Goal: Obtain resource: Download file/media

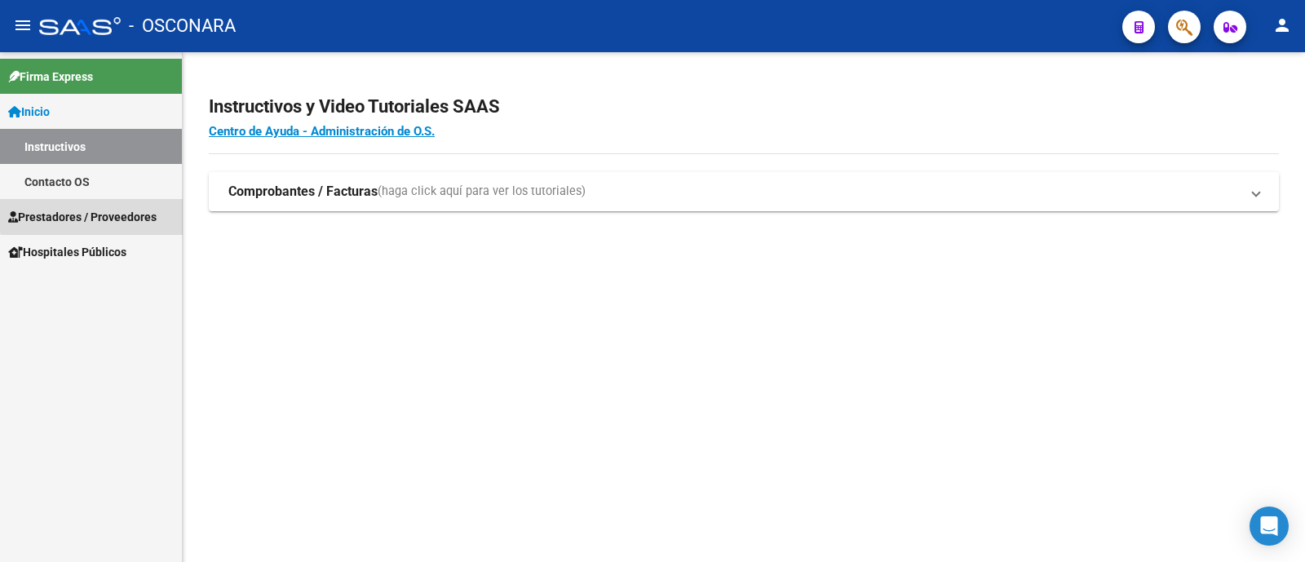
click at [115, 213] on span "Prestadores / Proveedores" at bounding box center [82, 217] width 148 height 18
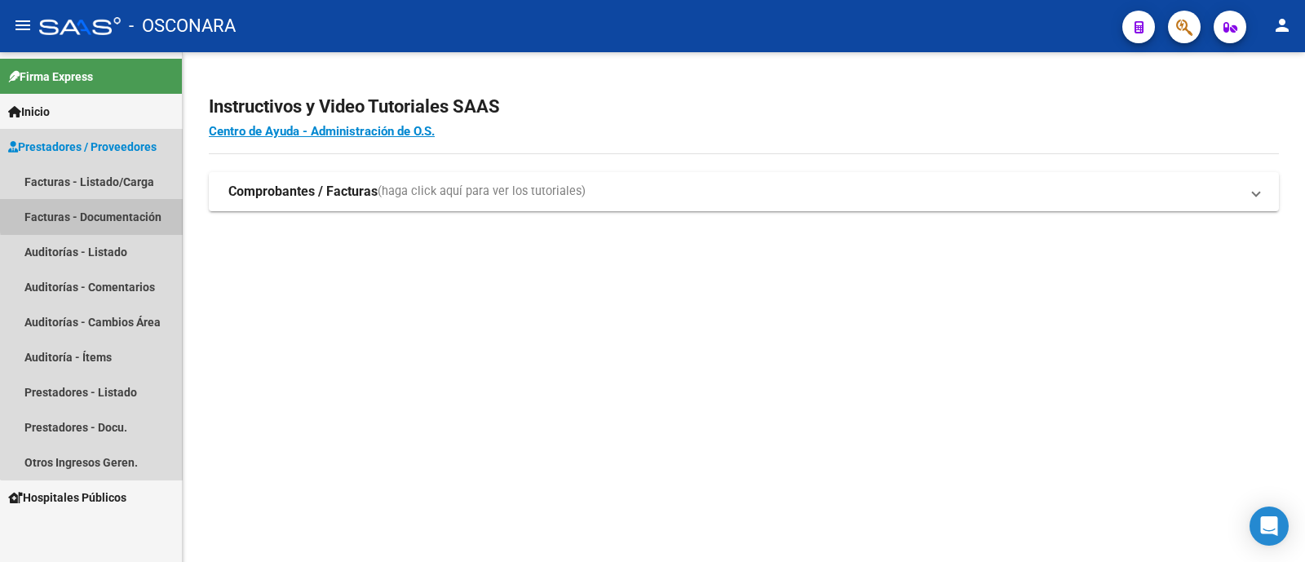
click at [130, 212] on link "Facturas - Documentación" at bounding box center [91, 216] width 182 height 35
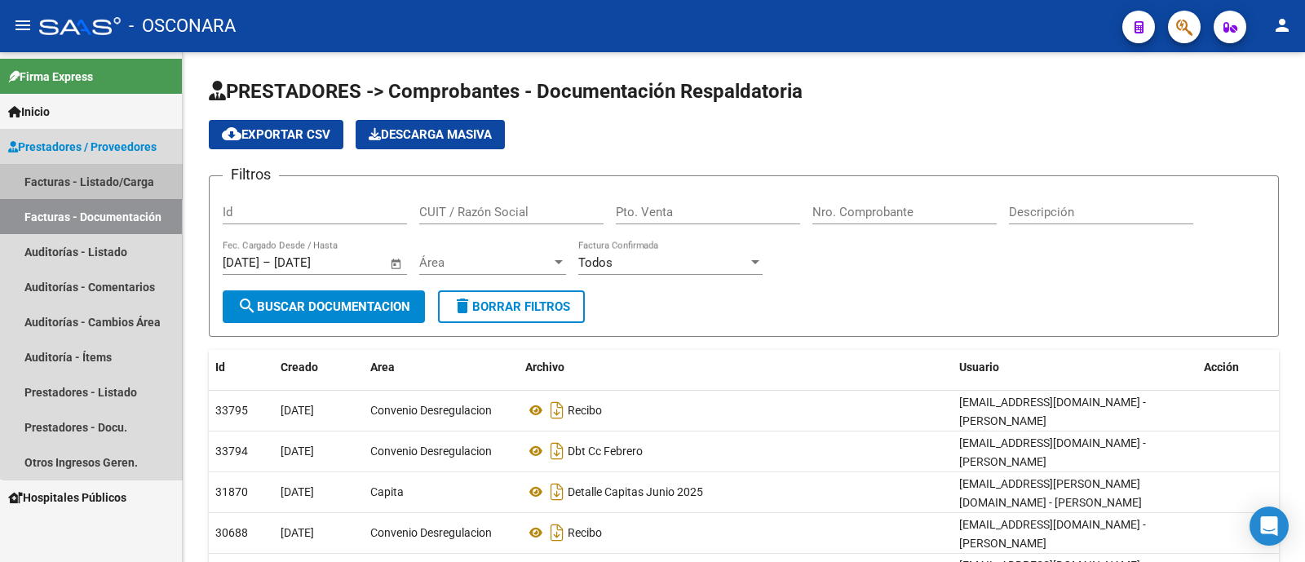
click at [118, 178] on link "Facturas - Listado/Carga" at bounding box center [91, 181] width 182 height 35
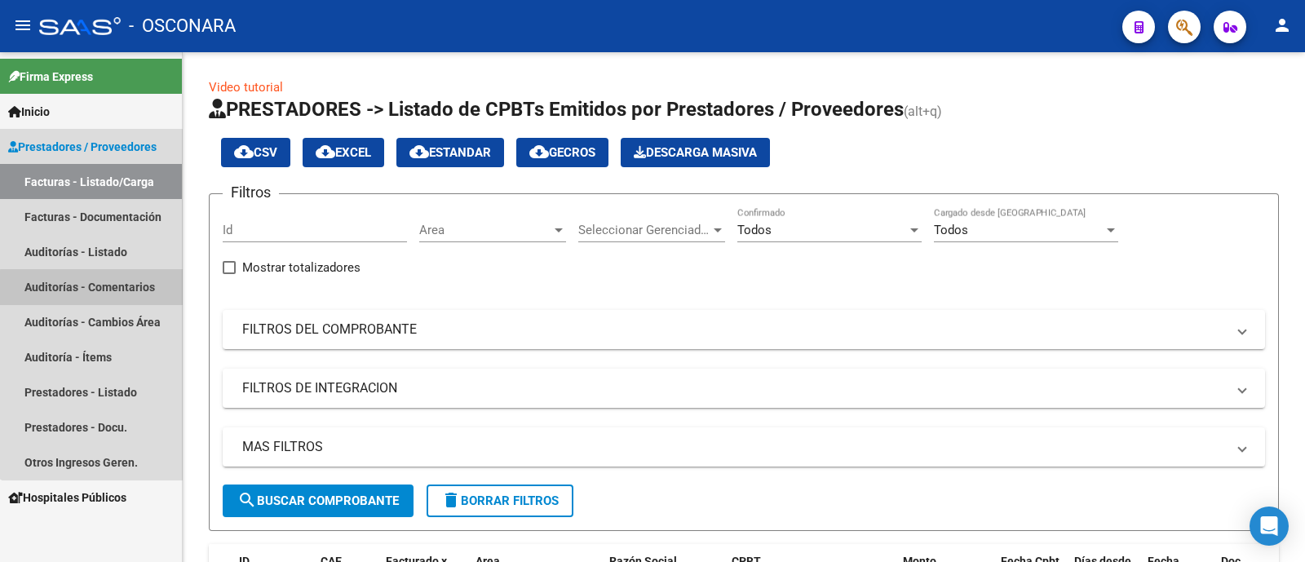
click at [118, 289] on link "Auditorías - Comentarios" at bounding box center [91, 286] width 182 height 35
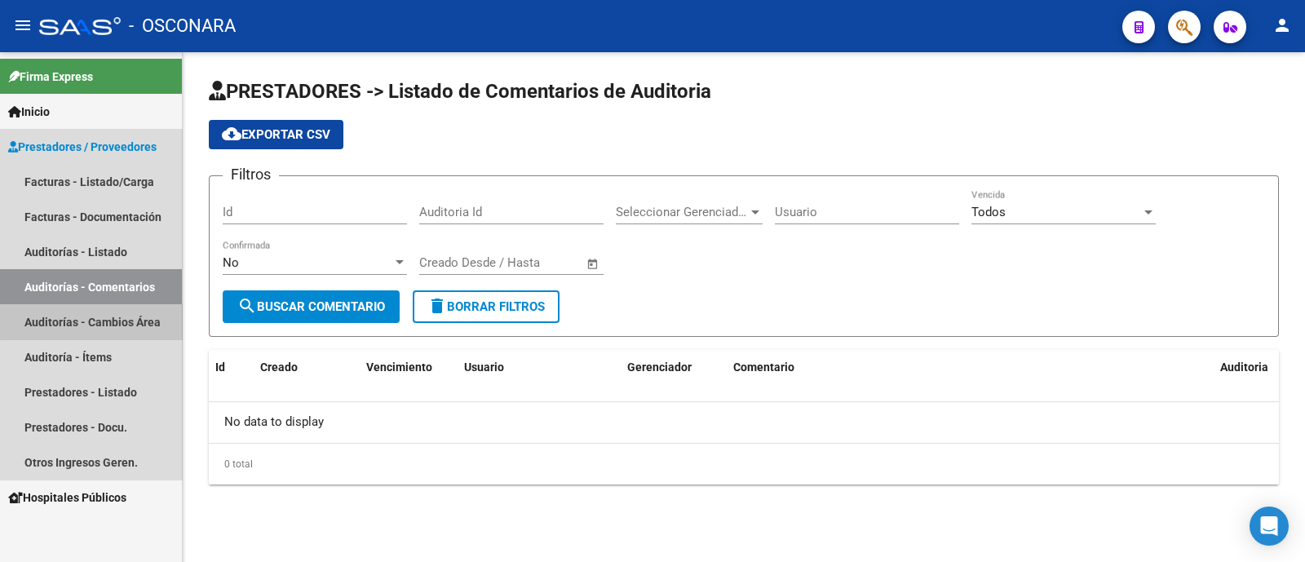
click at [117, 320] on link "Auditorías - Cambios Área" at bounding box center [91, 321] width 182 height 35
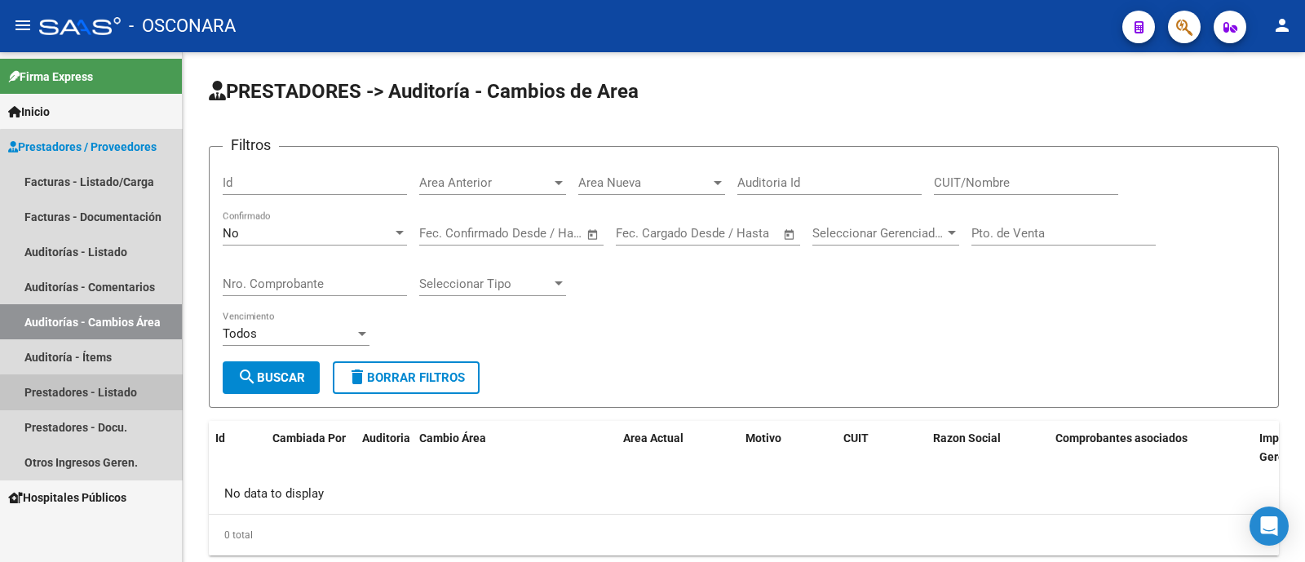
click at [103, 397] on link "Prestadores - Listado" at bounding box center [91, 391] width 182 height 35
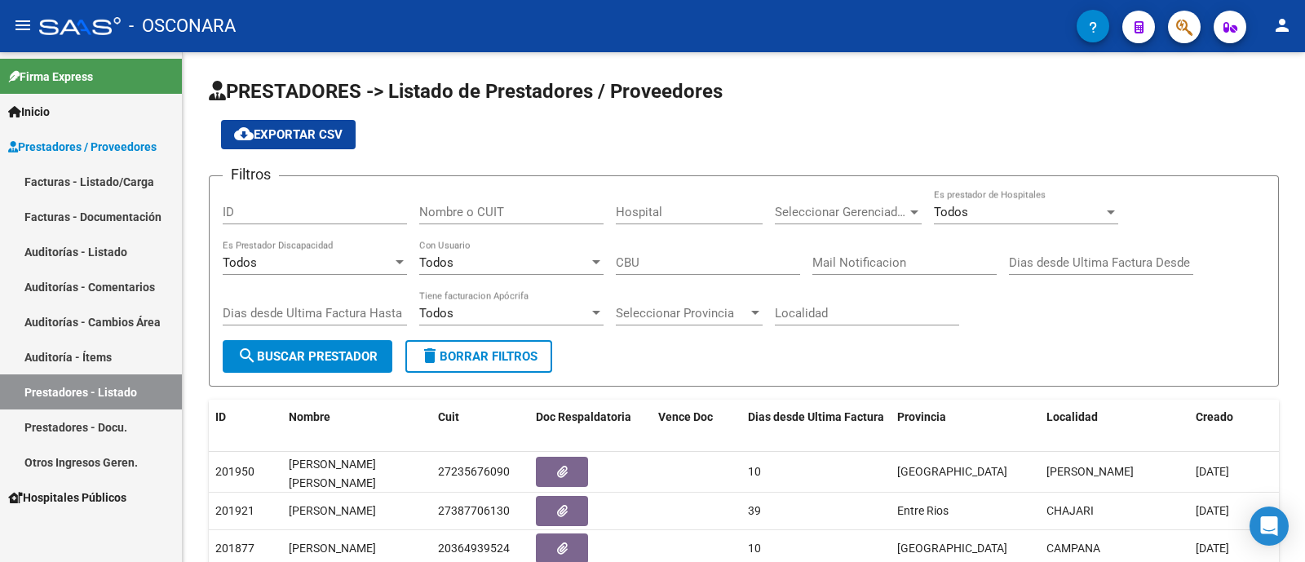
click at [102, 113] on link "Inicio" at bounding box center [91, 111] width 182 height 35
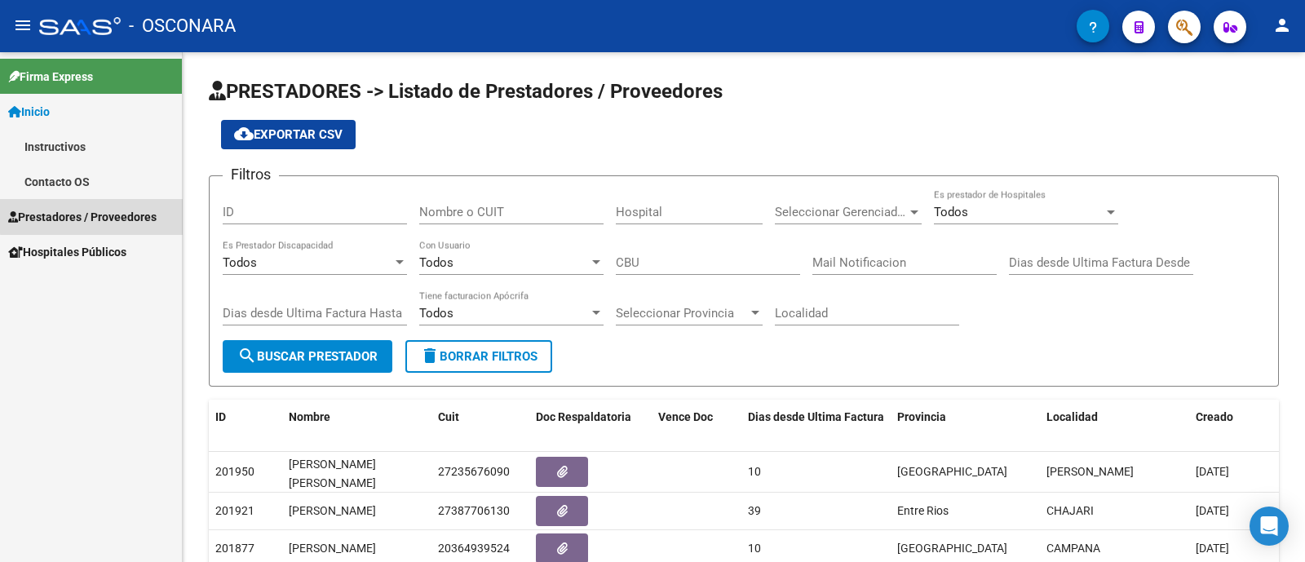
click at [95, 216] on span "Prestadores / Proveedores" at bounding box center [82, 217] width 148 height 18
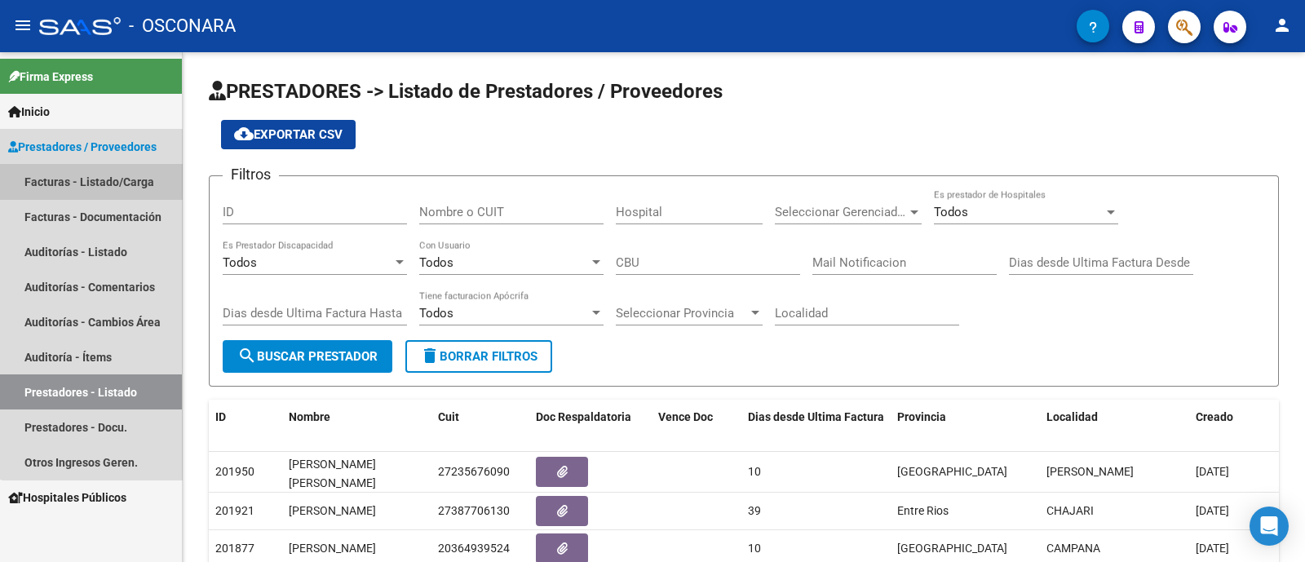
click at [107, 170] on link "Facturas - Listado/Carga" at bounding box center [91, 181] width 182 height 35
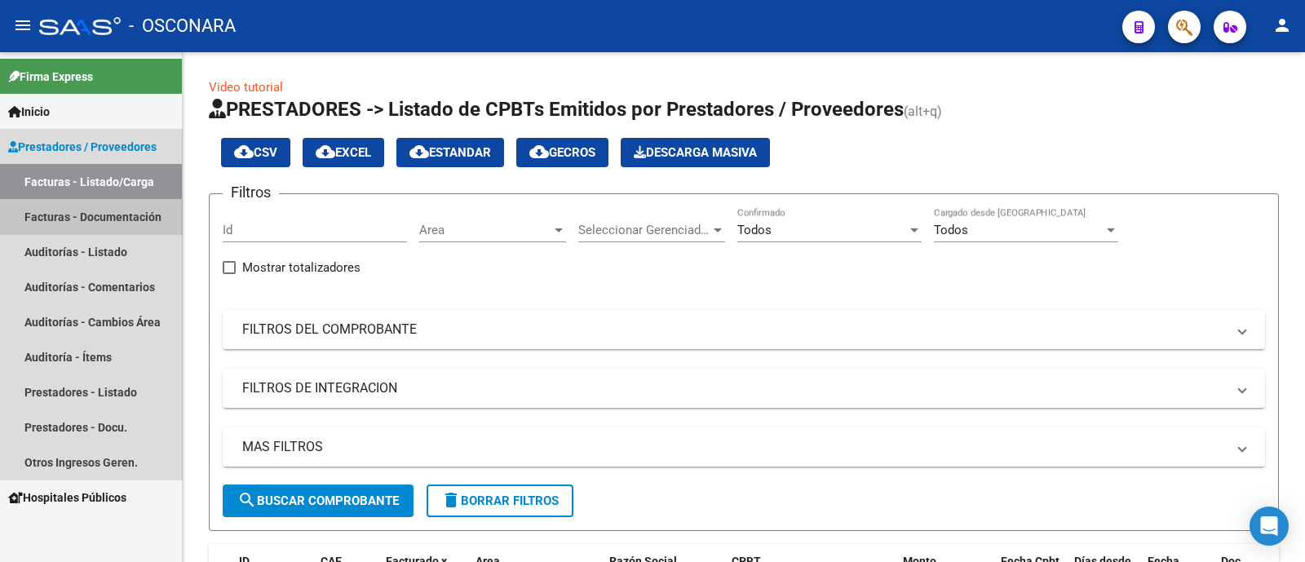
click at [104, 218] on link "Facturas - Documentación" at bounding box center [91, 216] width 182 height 35
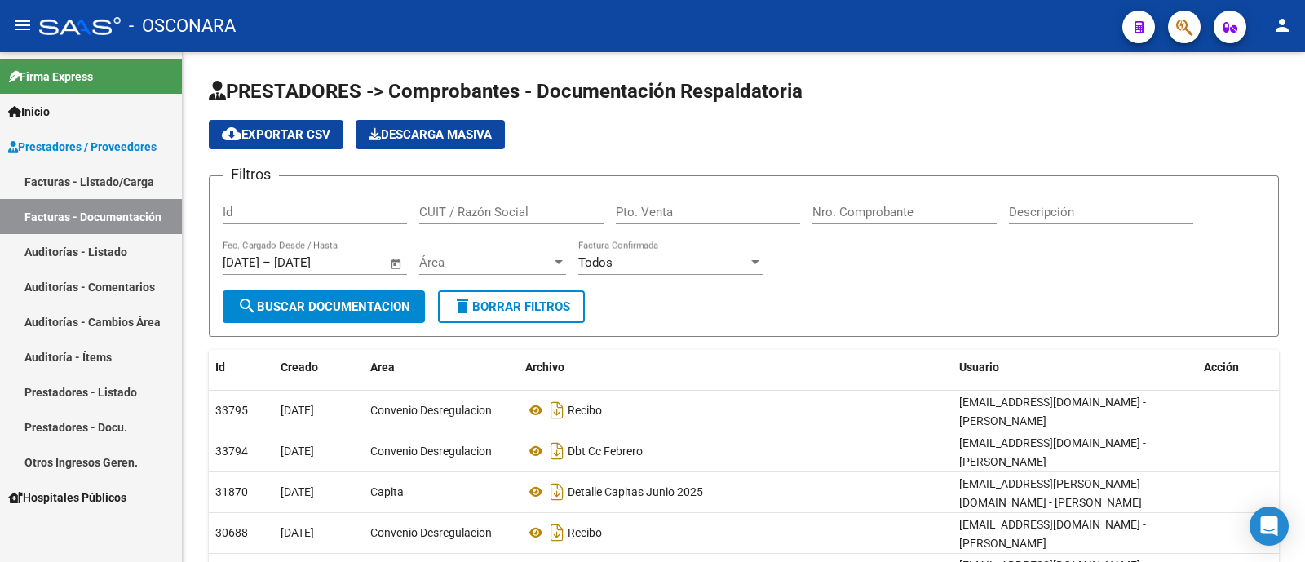
click at [109, 254] on link "Auditorías - Listado" at bounding box center [91, 251] width 182 height 35
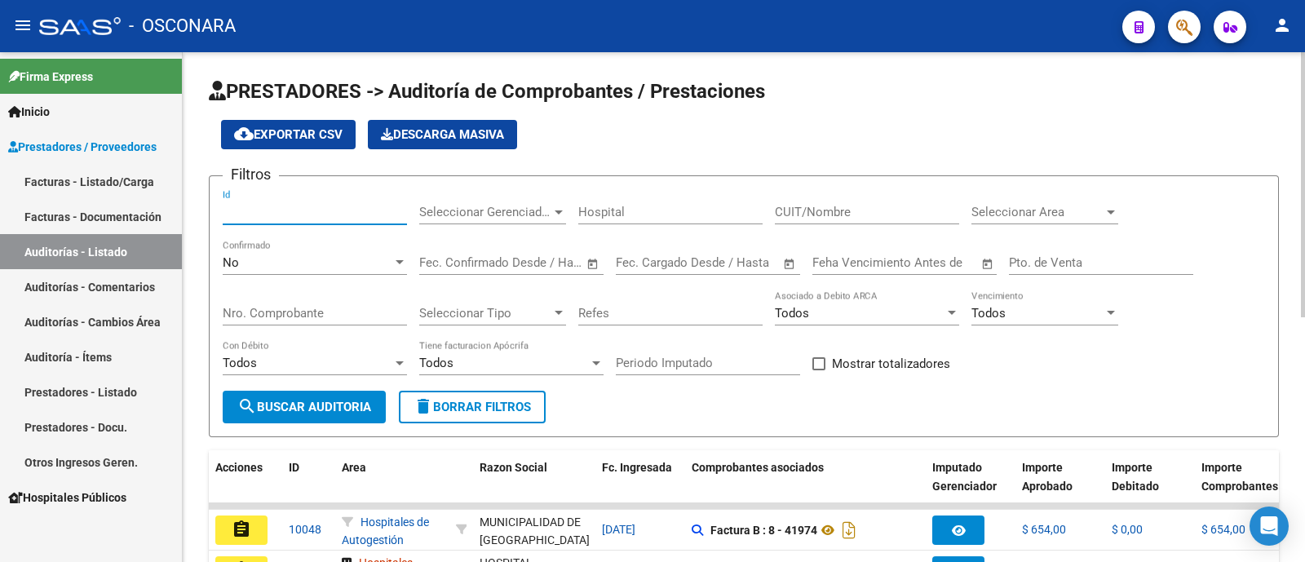
click at [232, 210] on input "Id" at bounding box center [315, 212] width 184 height 15
type input "8371"
click at [364, 273] on div "No Confirmado" at bounding box center [315, 257] width 184 height 35
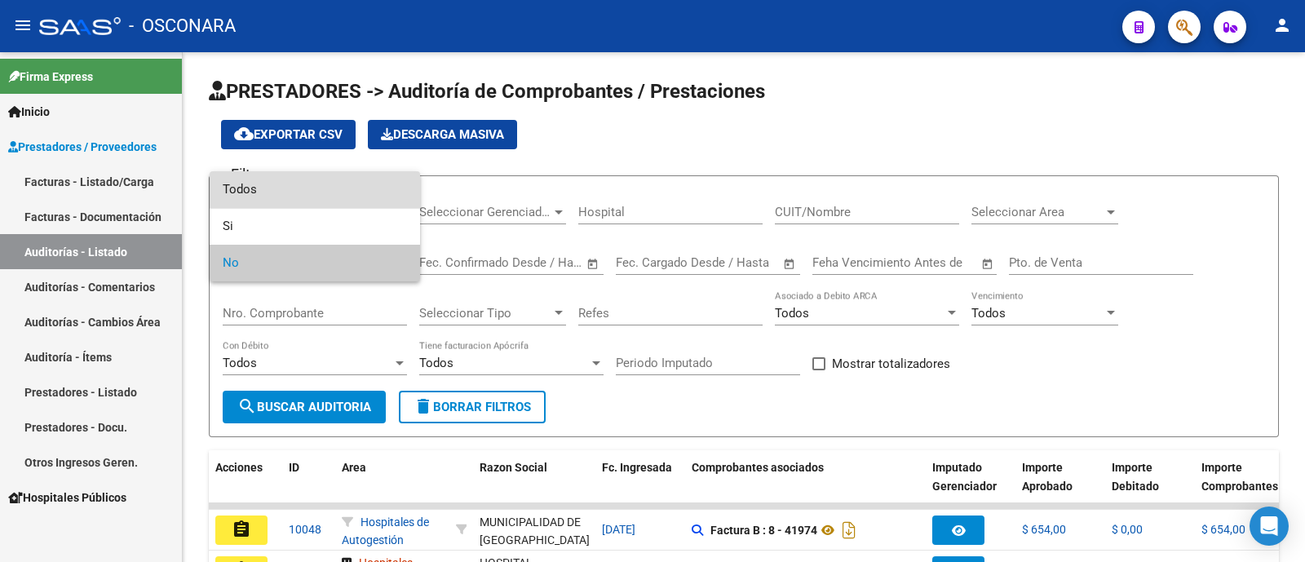
click at [359, 179] on span "Todos" at bounding box center [315, 189] width 184 height 37
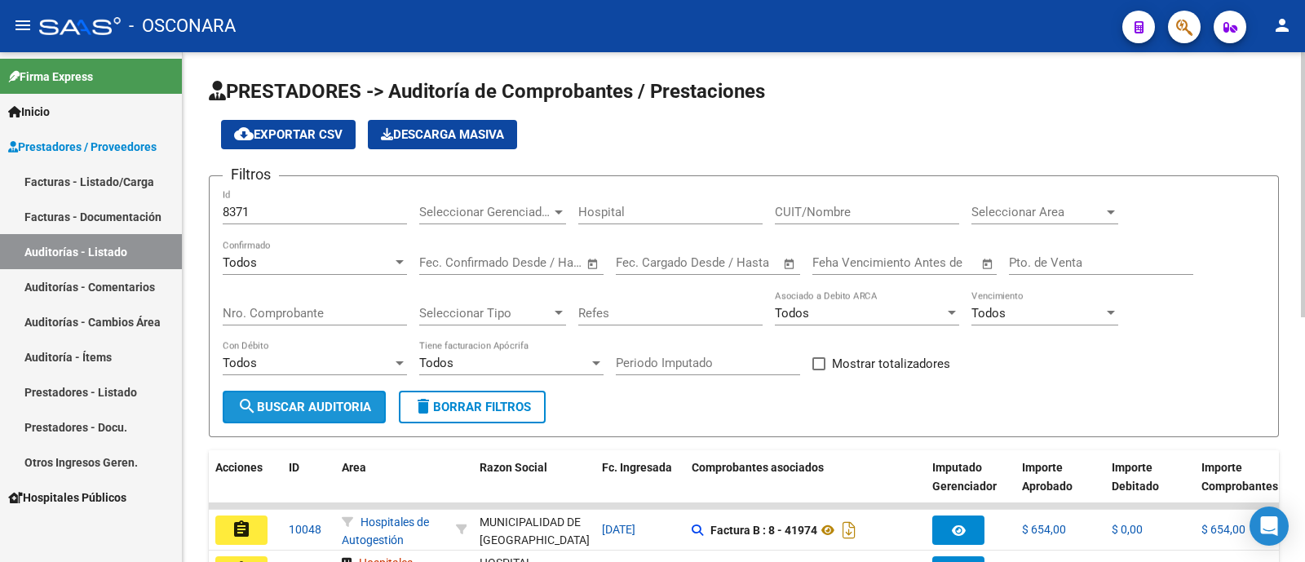
click at [314, 401] on span "search Buscar Auditoria" at bounding box center [304, 407] width 134 height 15
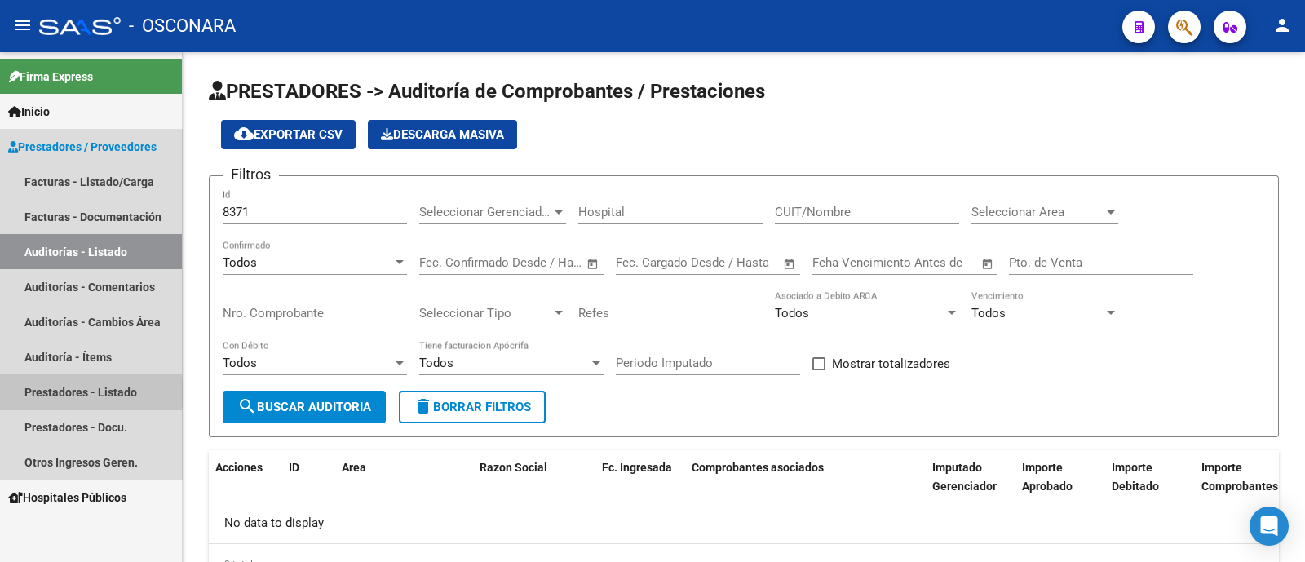
click at [84, 393] on link "Prestadores - Listado" at bounding box center [91, 391] width 182 height 35
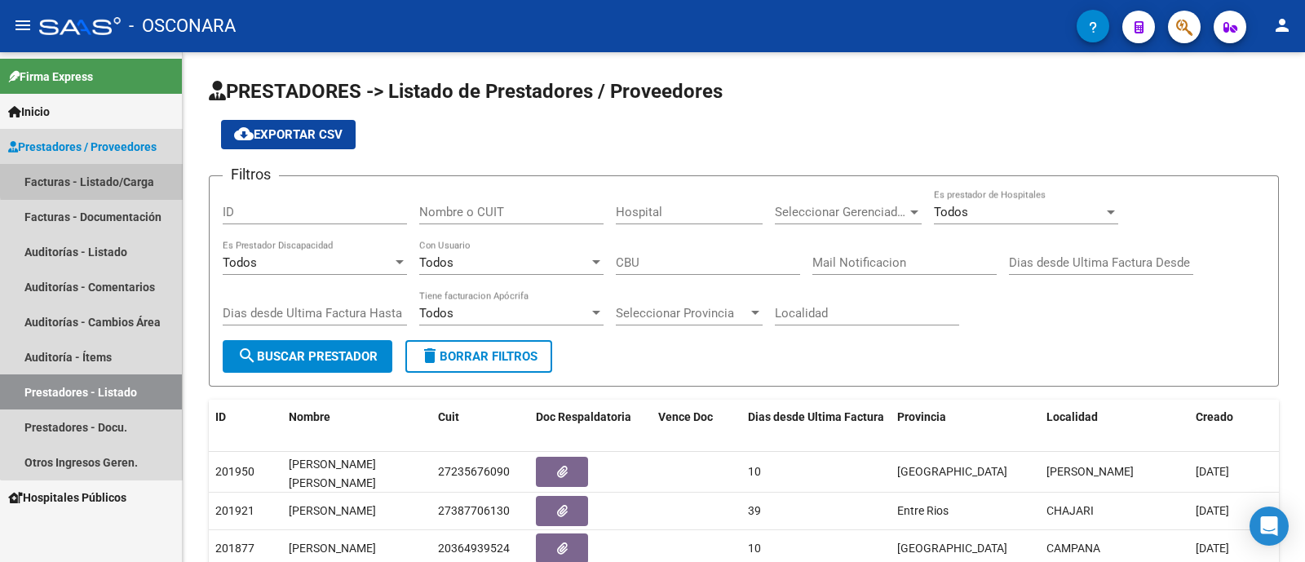
click at [132, 177] on link "Facturas - Listado/Carga" at bounding box center [91, 181] width 182 height 35
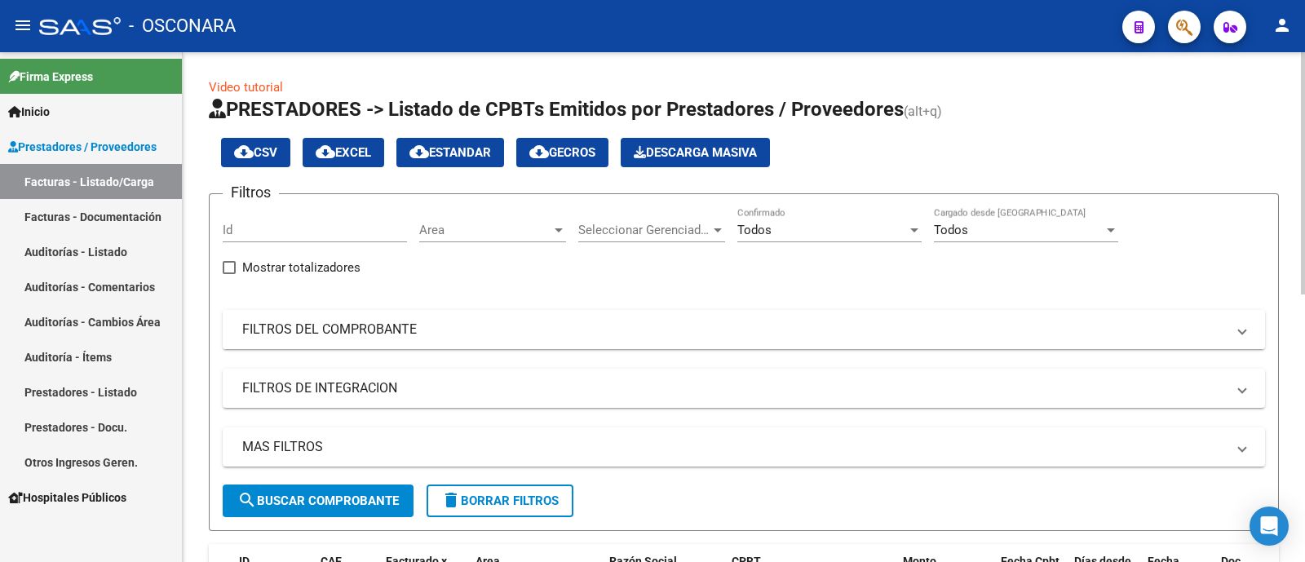
click at [334, 328] on mat-panel-title "FILTROS DEL COMPROBANTE" at bounding box center [733, 329] width 983 height 18
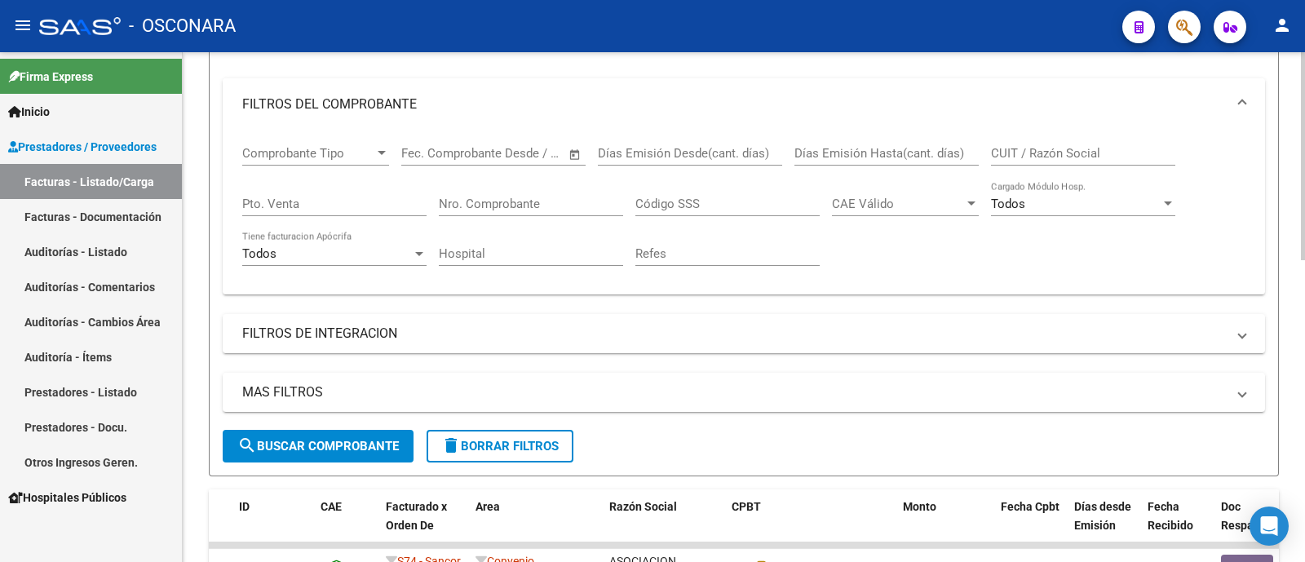
scroll to position [236, 0]
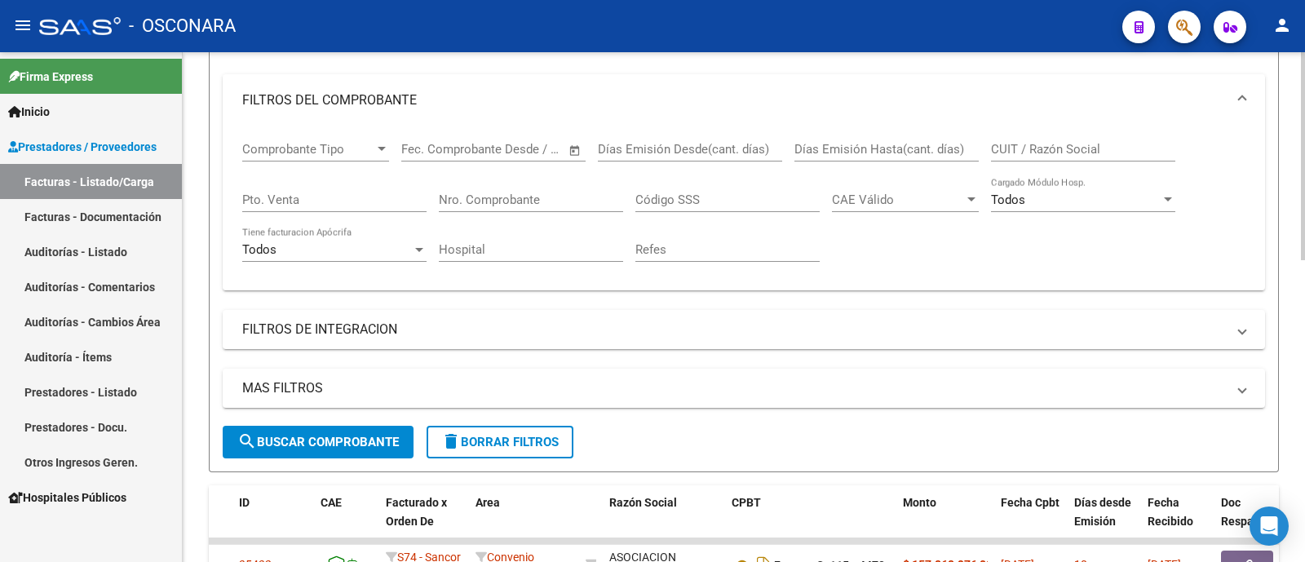
click at [461, 191] on div "Nro. Comprobante" at bounding box center [531, 194] width 184 height 35
type input "4260"
click at [312, 438] on span "search Buscar Comprobante" at bounding box center [317, 442] width 161 height 15
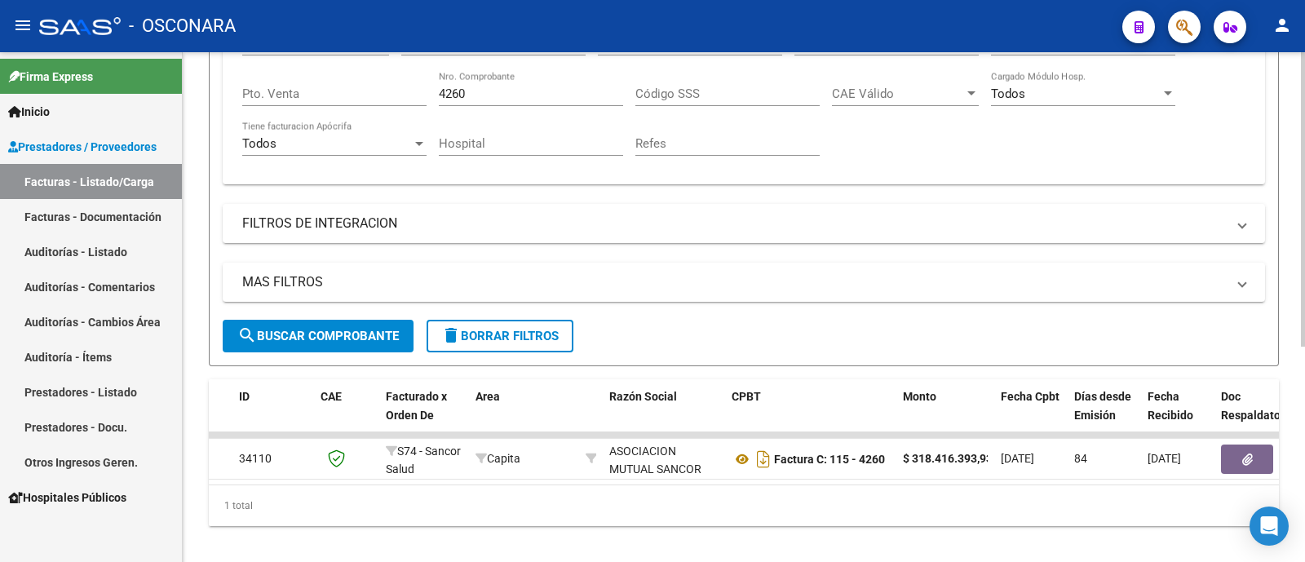
scroll to position [373, 0]
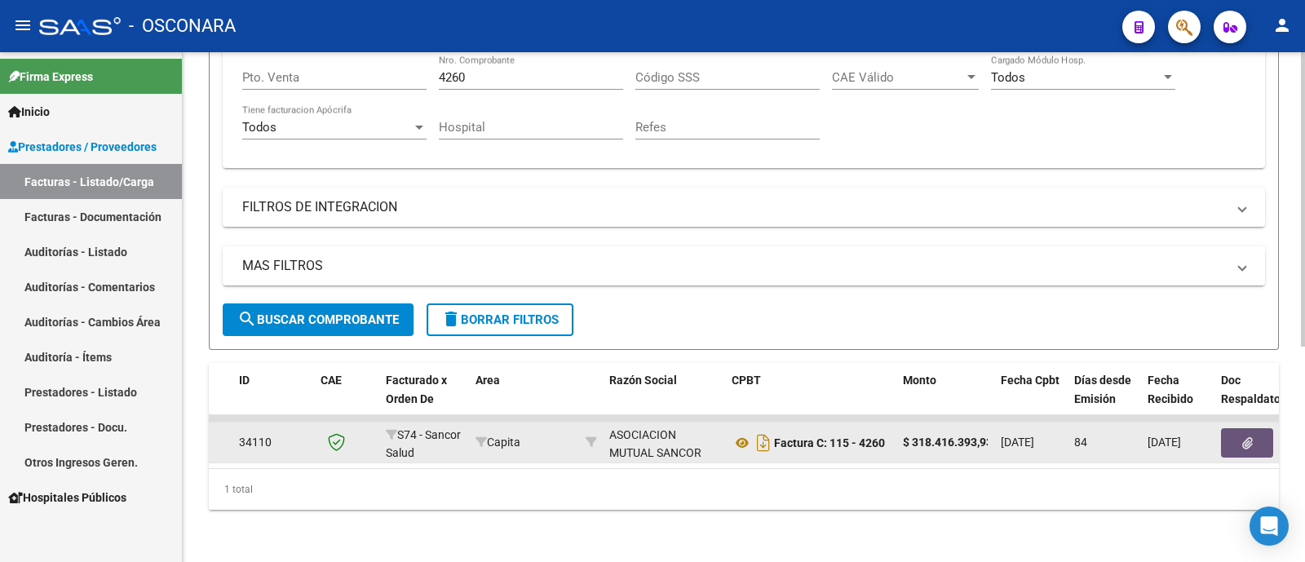
click at [1254, 428] on button "button" at bounding box center [1247, 442] width 52 height 29
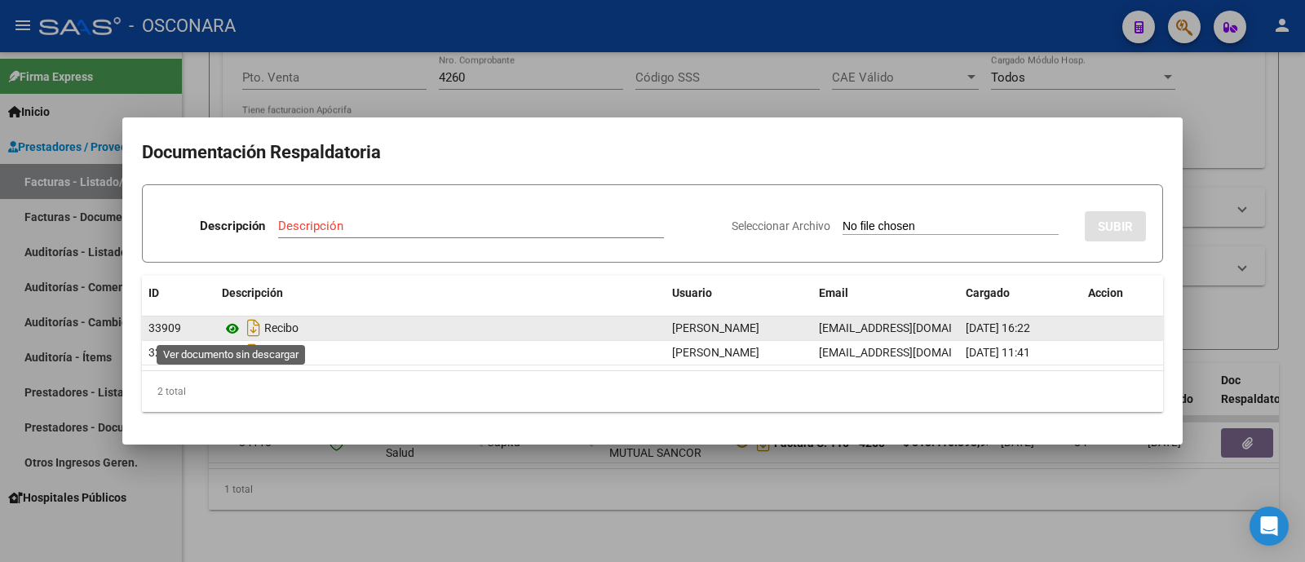
click at [234, 331] on icon at bounding box center [232, 329] width 21 height 20
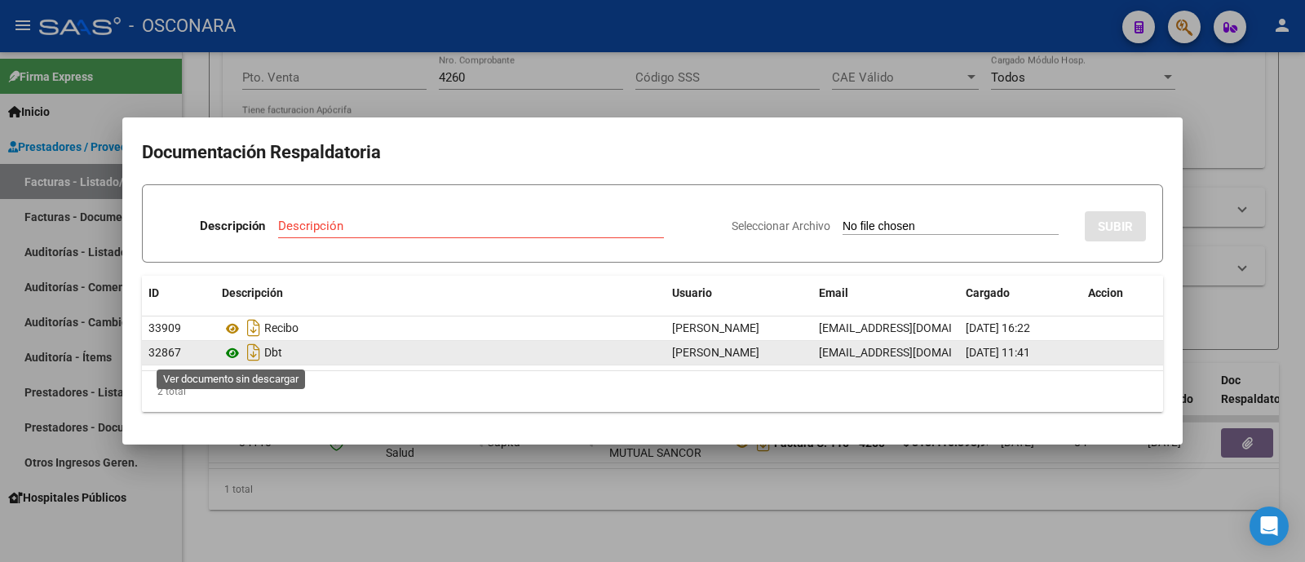
click at [239, 351] on icon at bounding box center [232, 353] width 21 height 20
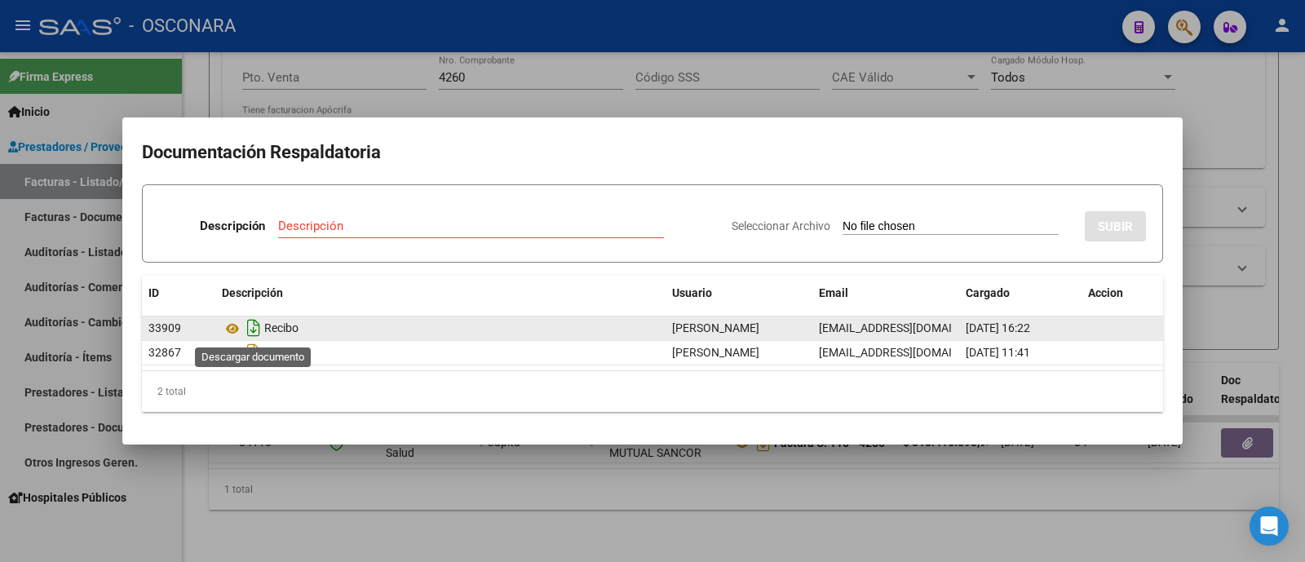
click at [257, 328] on icon "Descargar documento" at bounding box center [253, 328] width 21 height 26
click at [658, 71] on div at bounding box center [652, 281] width 1305 height 562
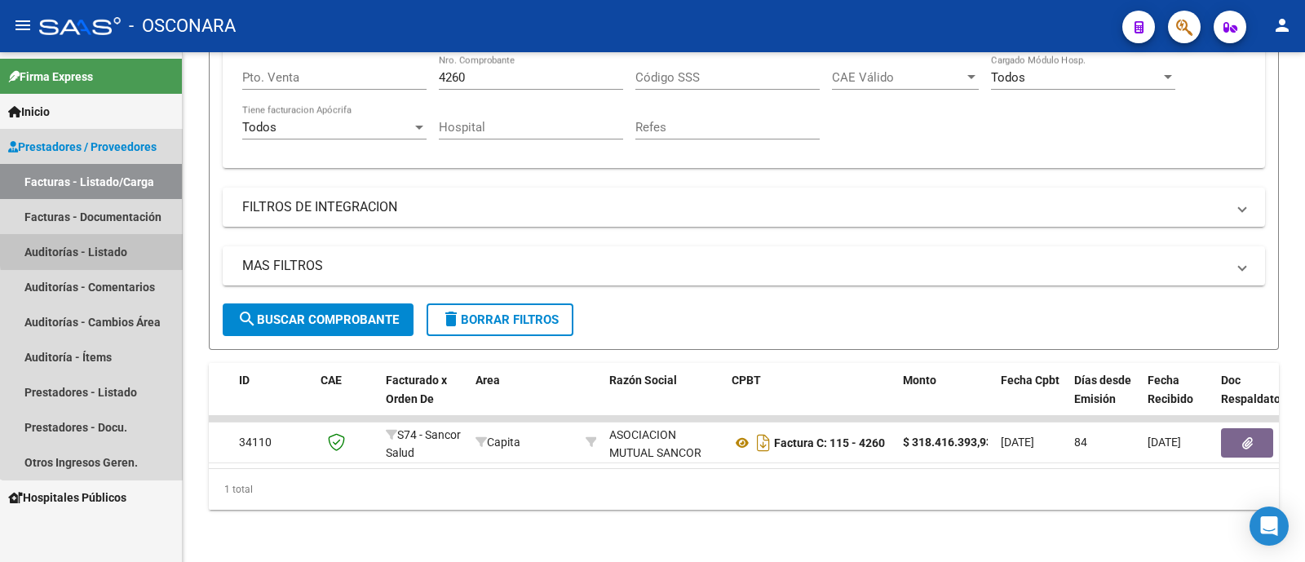
click at [117, 247] on link "Auditorías - Listado" at bounding box center [91, 251] width 182 height 35
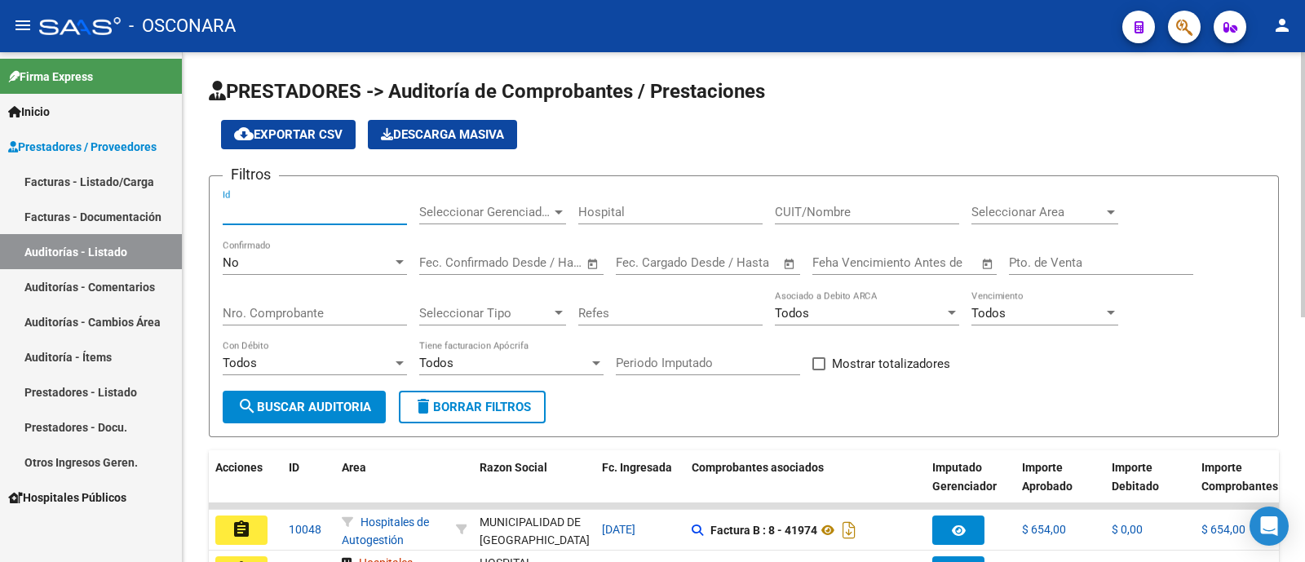
click at [290, 213] on input "Id" at bounding box center [315, 212] width 184 height 15
type input "9713"
click at [326, 275] on div "No Confirmado" at bounding box center [315, 257] width 184 height 35
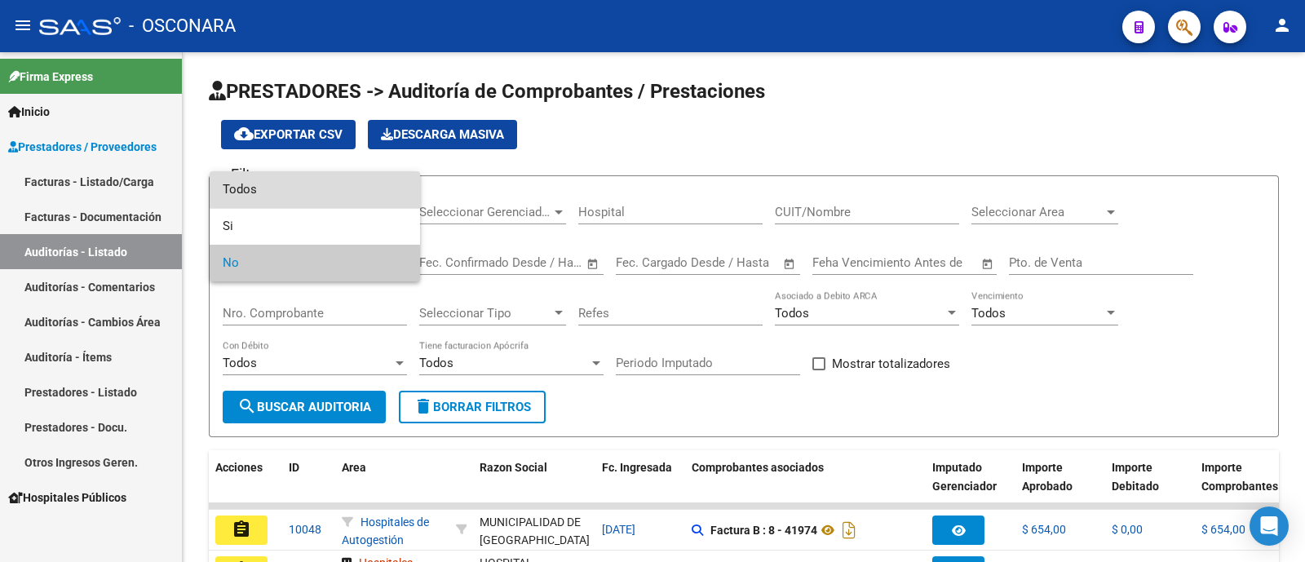
click at [332, 189] on span "Todos" at bounding box center [315, 189] width 184 height 37
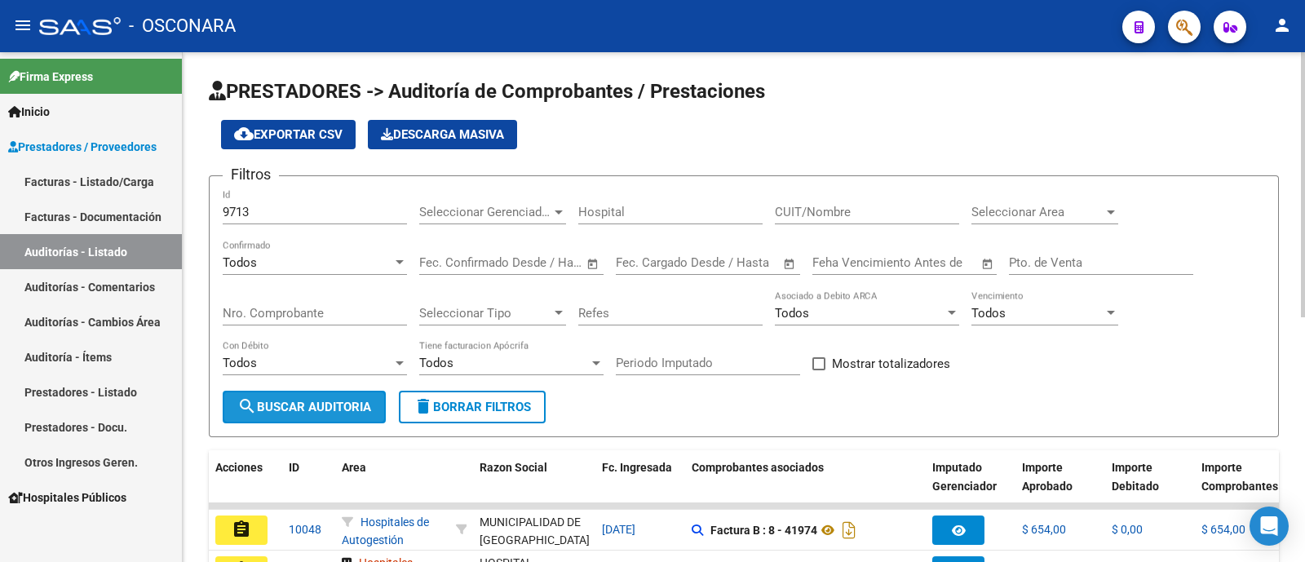
click at [321, 405] on span "search Buscar Auditoria" at bounding box center [304, 407] width 134 height 15
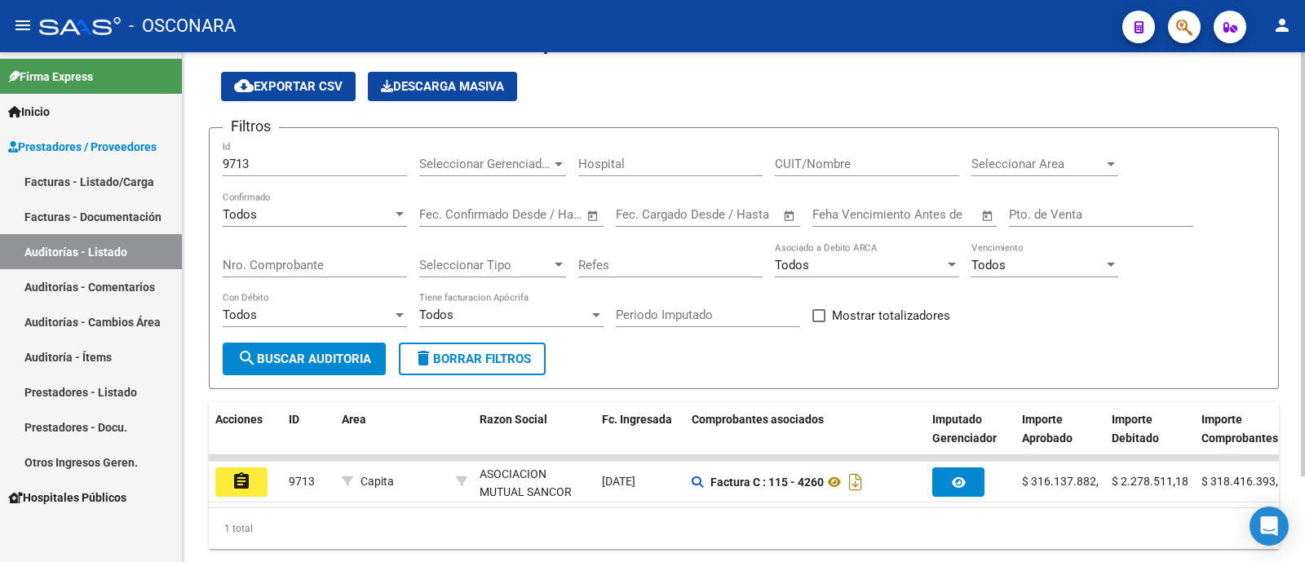
scroll to position [103, 0]
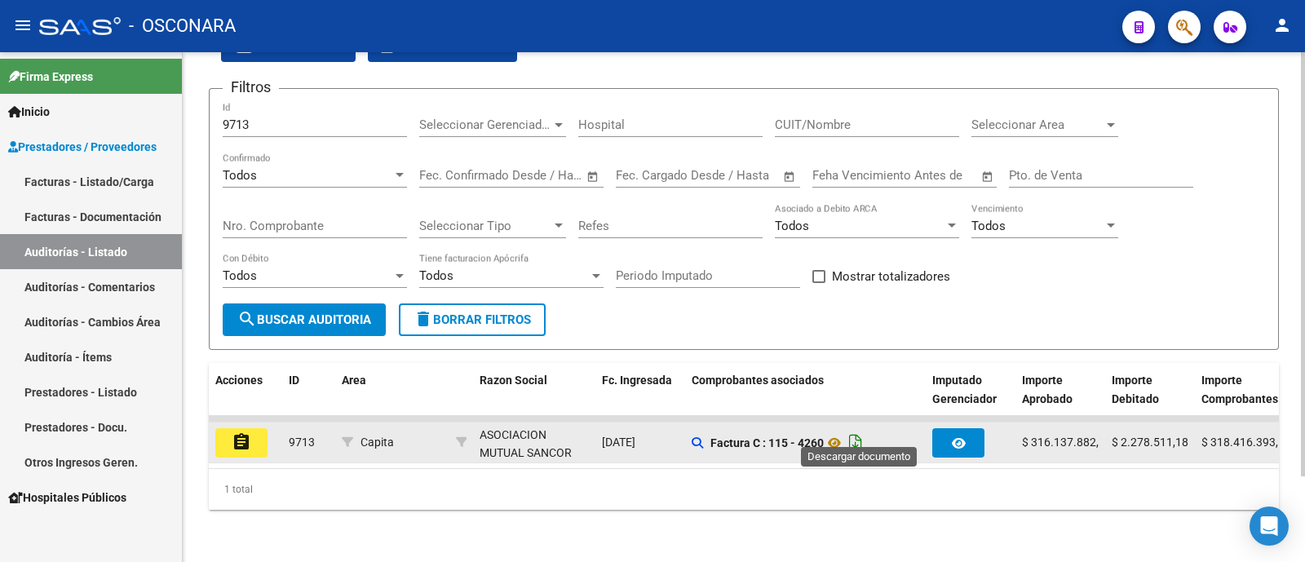
click at [860, 432] on icon "Descargar documento" at bounding box center [855, 443] width 21 height 26
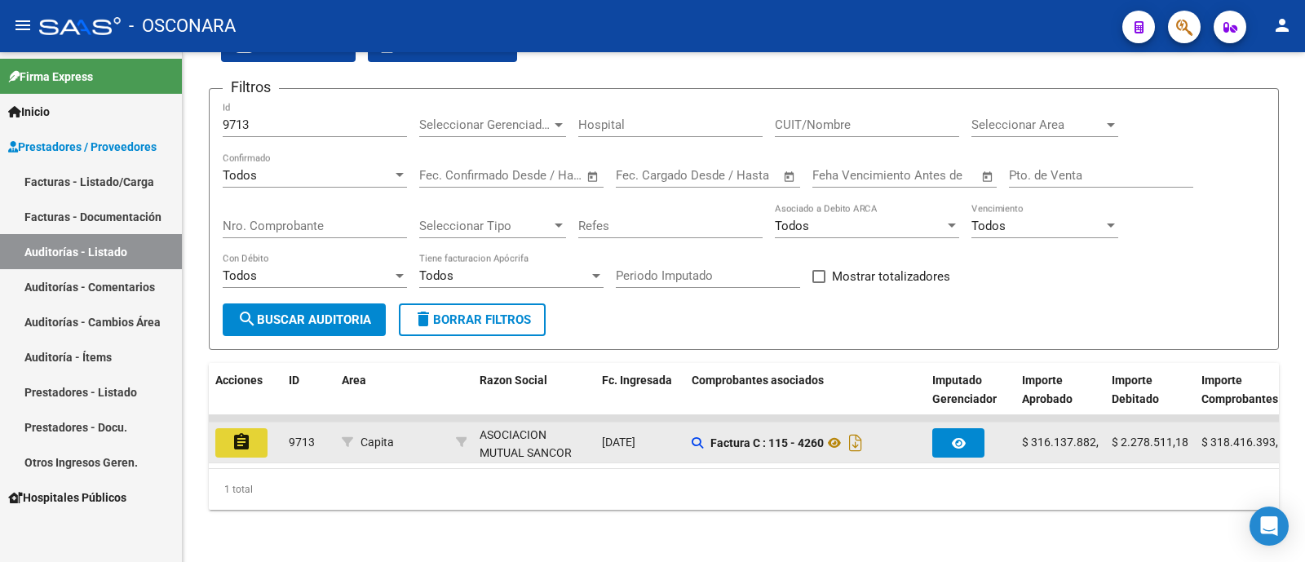
click at [235, 432] on mat-icon "assignment" at bounding box center [242, 442] width 20 height 20
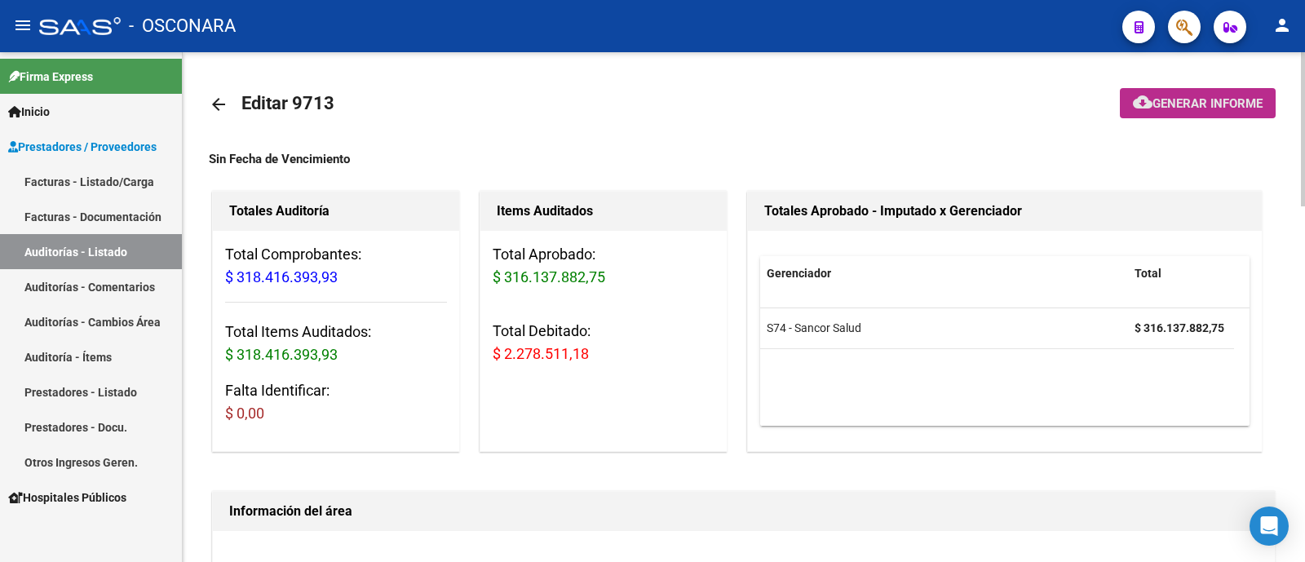
click at [1149, 113] on button "cloud_download Generar informe" at bounding box center [1198, 103] width 156 height 30
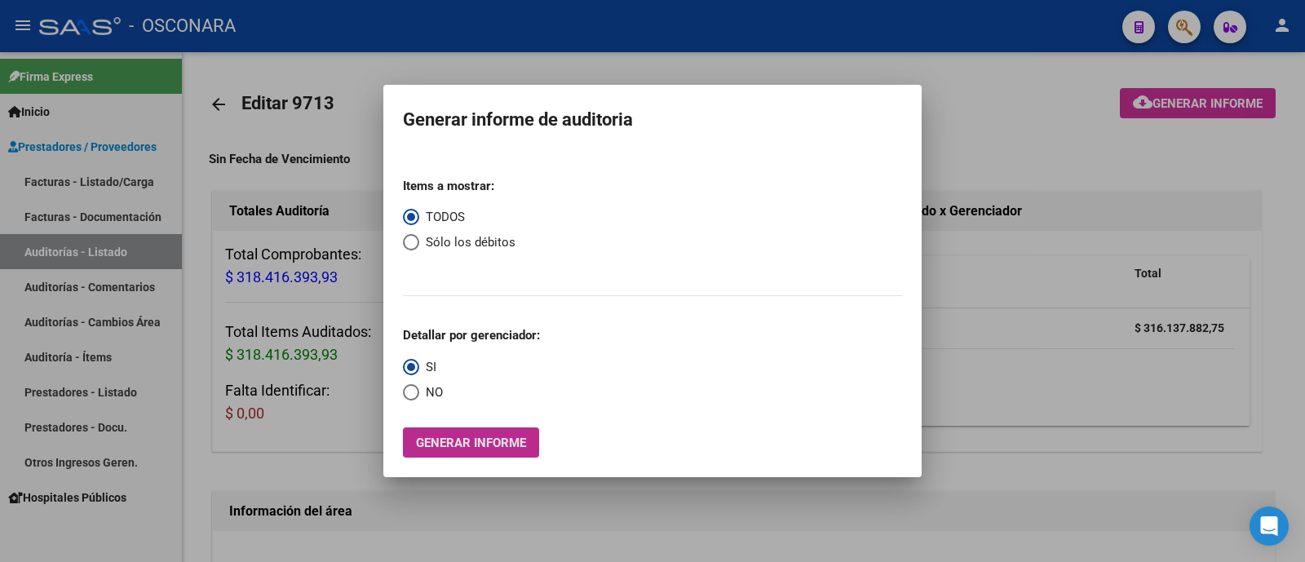
click at [442, 450] on button "Generar informe" at bounding box center [471, 442] width 136 height 30
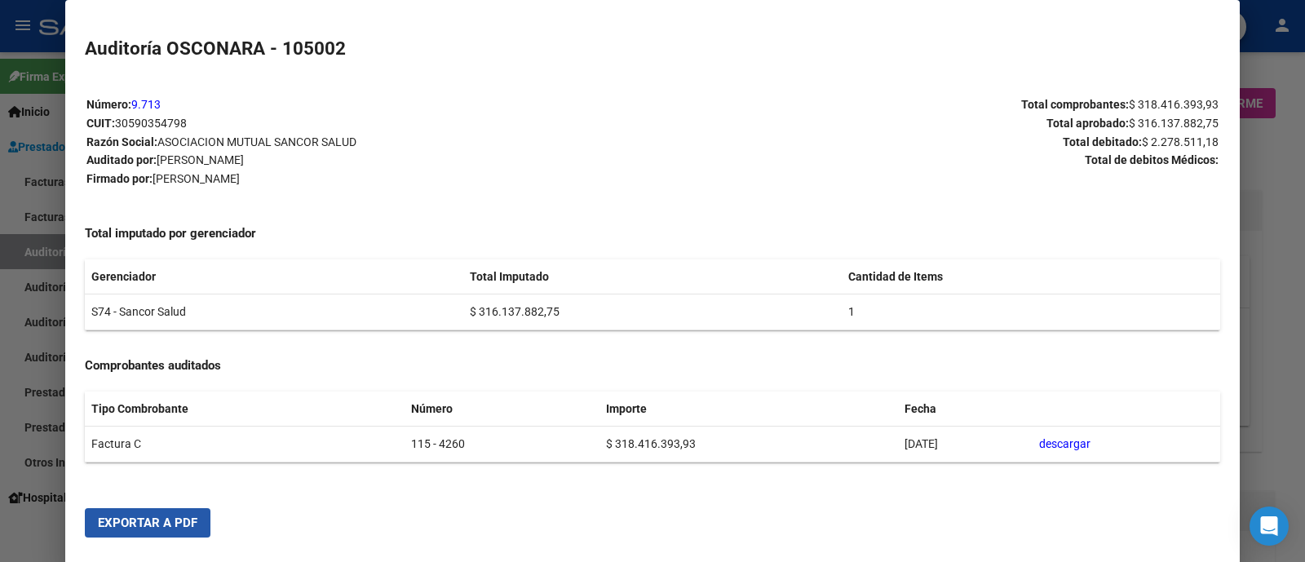
click at [164, 513] on button "Exportar a PDF" at bounding box center [148, 522] width 126 height 29
click at [144, 104] on link "9.713" at bounding box center [145, 104] width 29 height 13
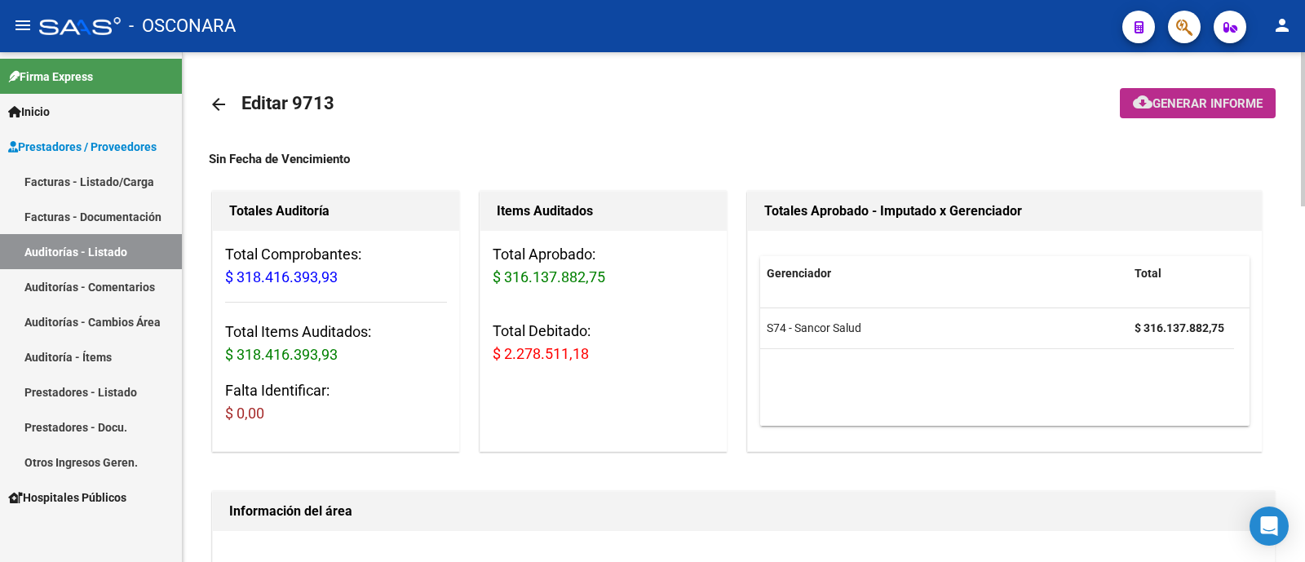
click at [1178, 112] on button "cloud_download Generar informe" at bounding box center [1198, 103] width 156 height 30
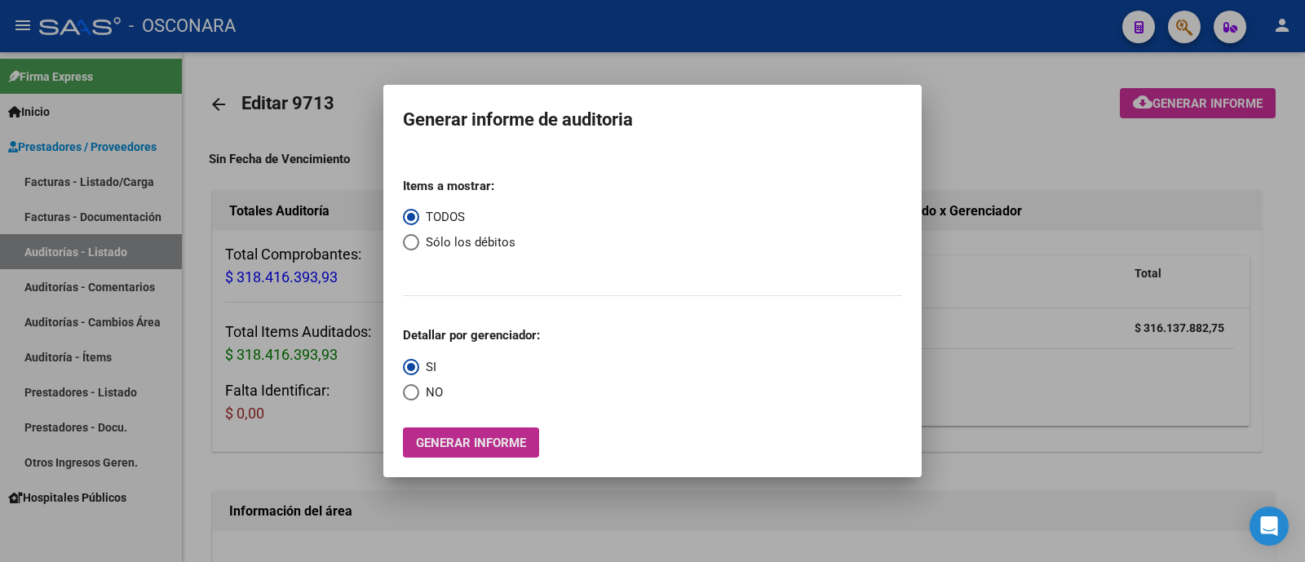
click at [458, 436] on span "Generar informe" at bounding box center [471, 442] width 110 height 15
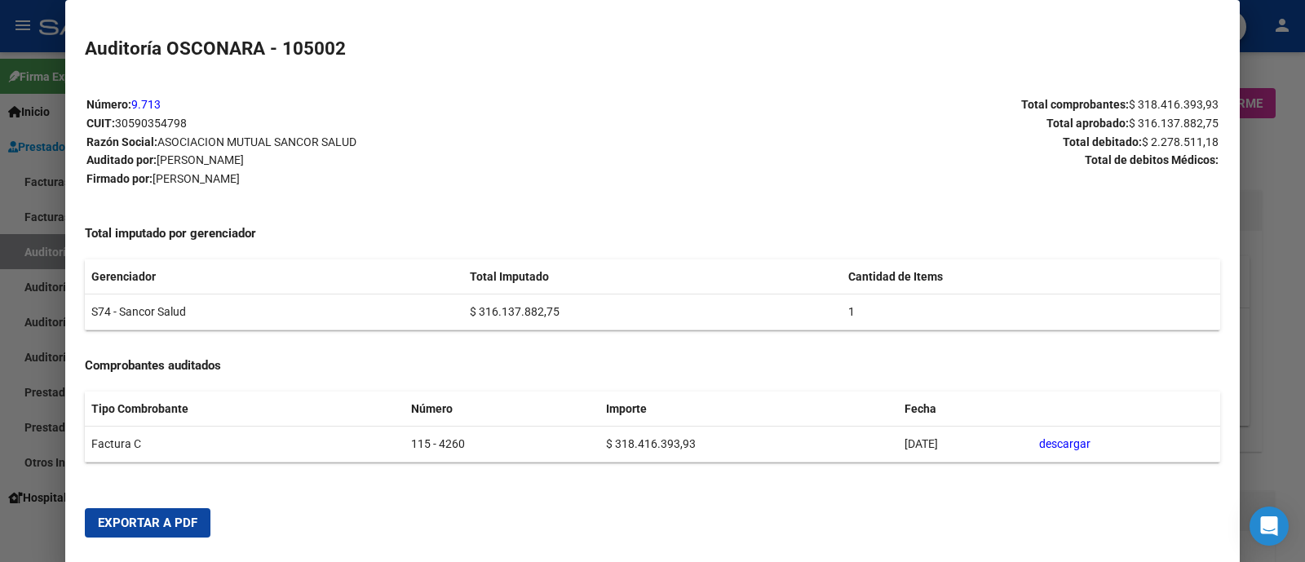
click at [257, 320] on td "S74 - Sancor Salud" at bounding box center [274, 312] width 378 height 36
click at [144, 309] on td "S74 - Sancor Salud" at bounding box center [274, 312] width 378 height 36
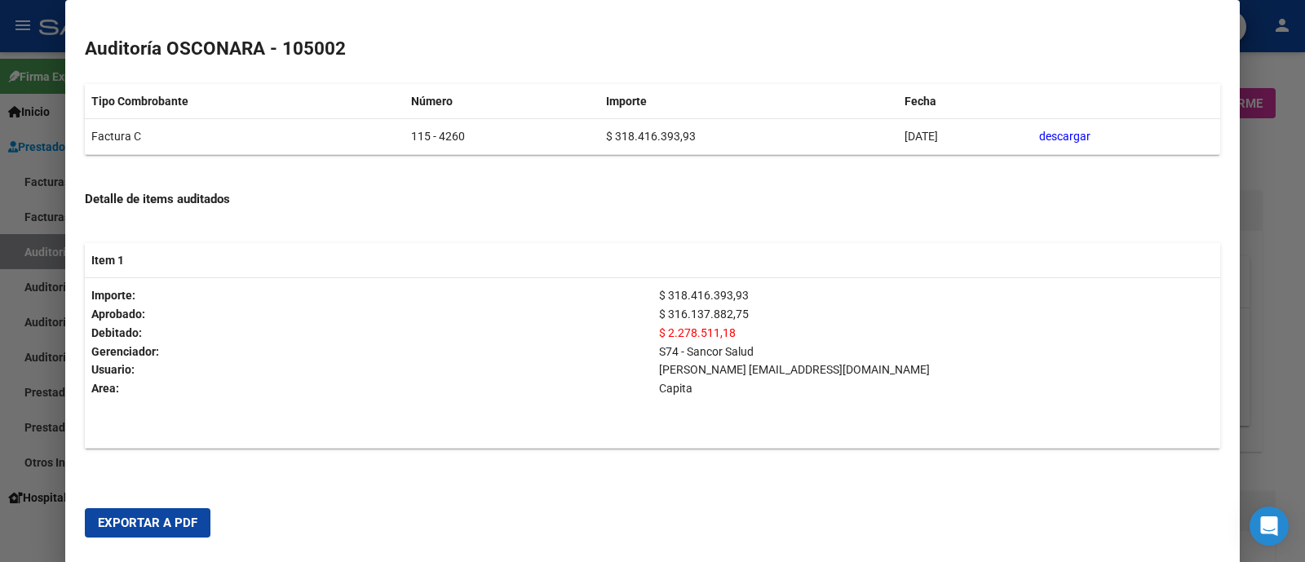
scroll to position [317, 0]
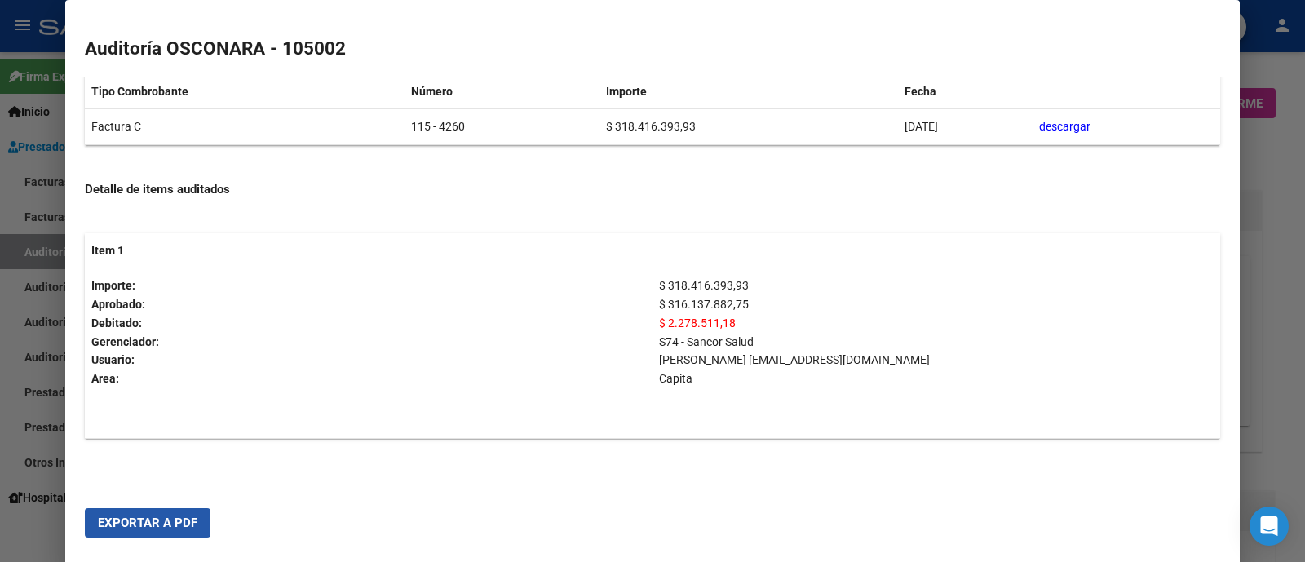
click at [145, 515] on span "Exportar a PDF" at bounding box center [147, 522] width 99 height 15
click at [1279, 188] on div at bounding box center [652, 281] width 1305 height 562
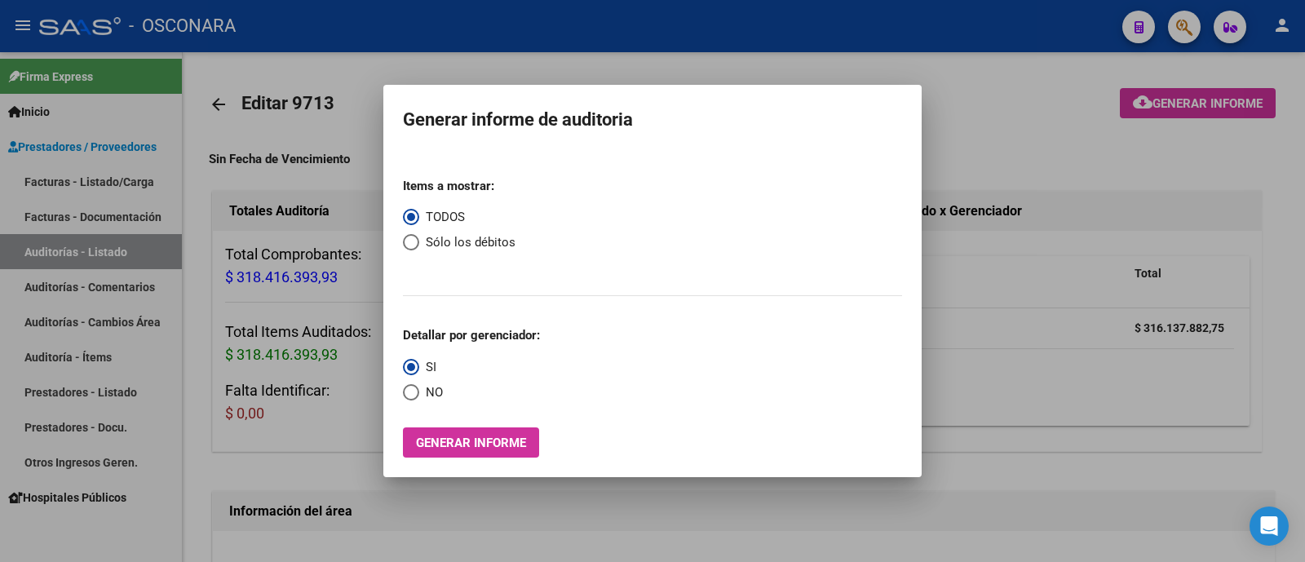
click at [1065, 347] on div at bounding box center [652, 281] width 1305 height 562
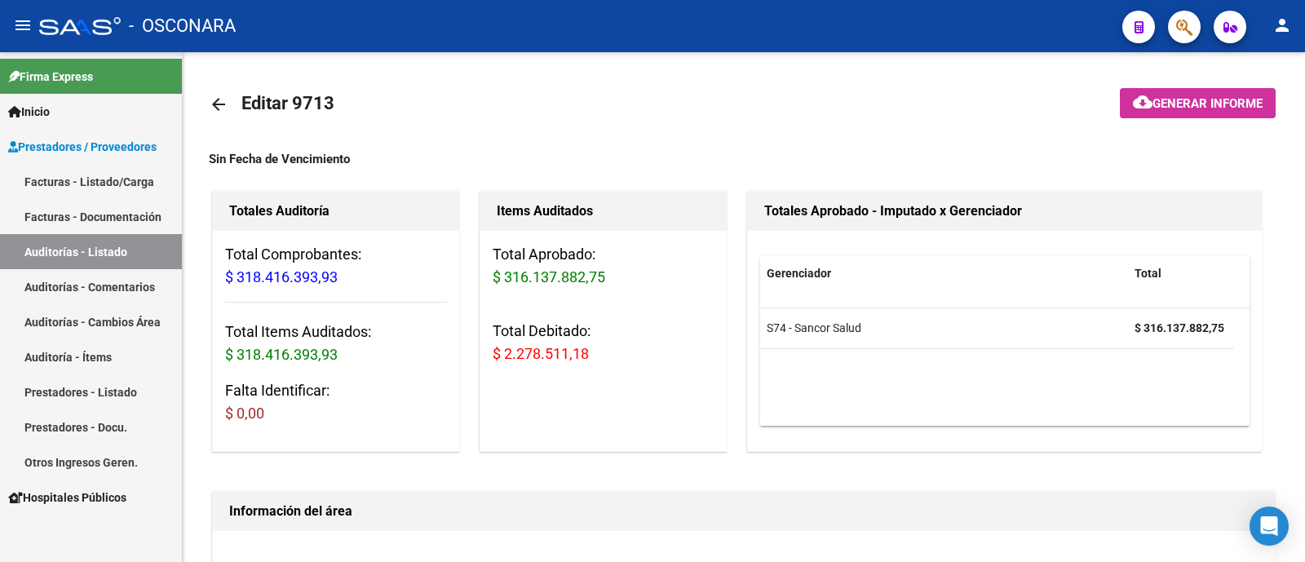
click at [81, 221] on link "Facturas - Documentación" at bounding box center [91, 216] width 182 height 35
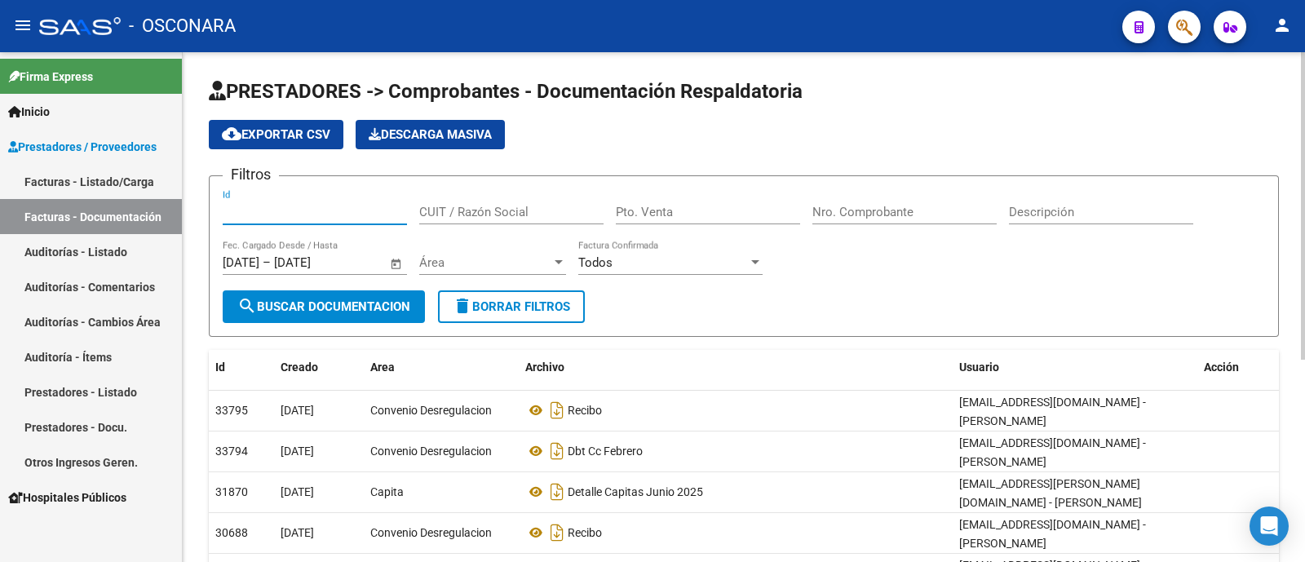
click at [302, 210] on input "Id" at bounding box center [315, 212] width 184 height 15
click at [289, 214] on input "Id" at bounding box center [315, 212] width 184 height 15
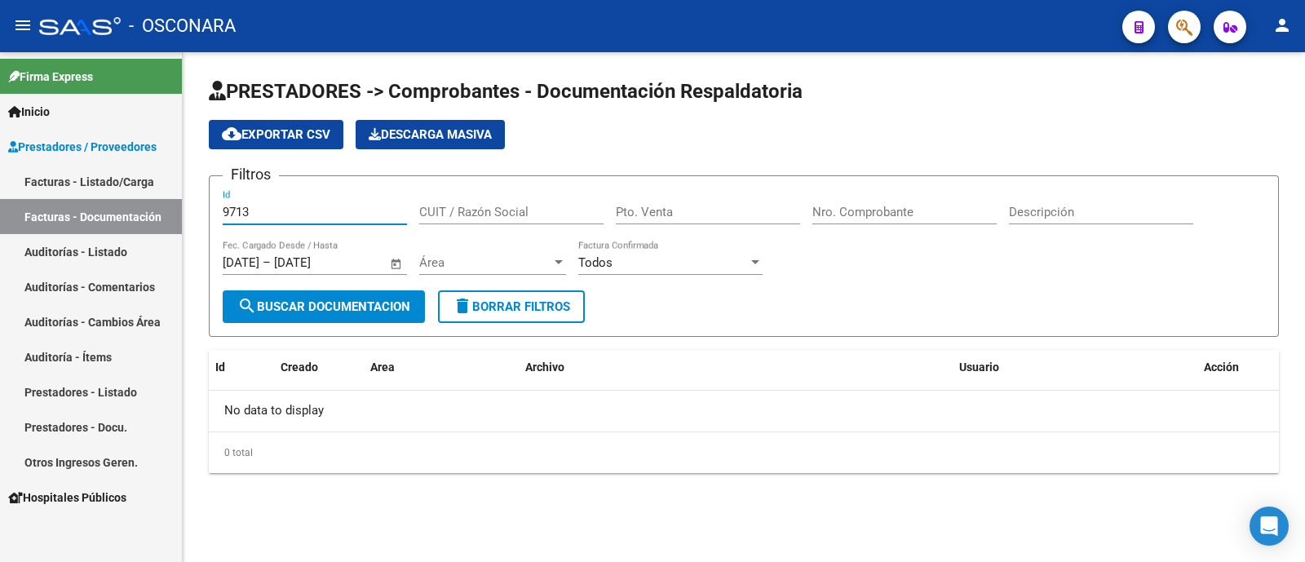
type input "9713"
click at [32, 255] on link "Auditorías - Listado" at bounding box center [91, 251] width 182 height 35
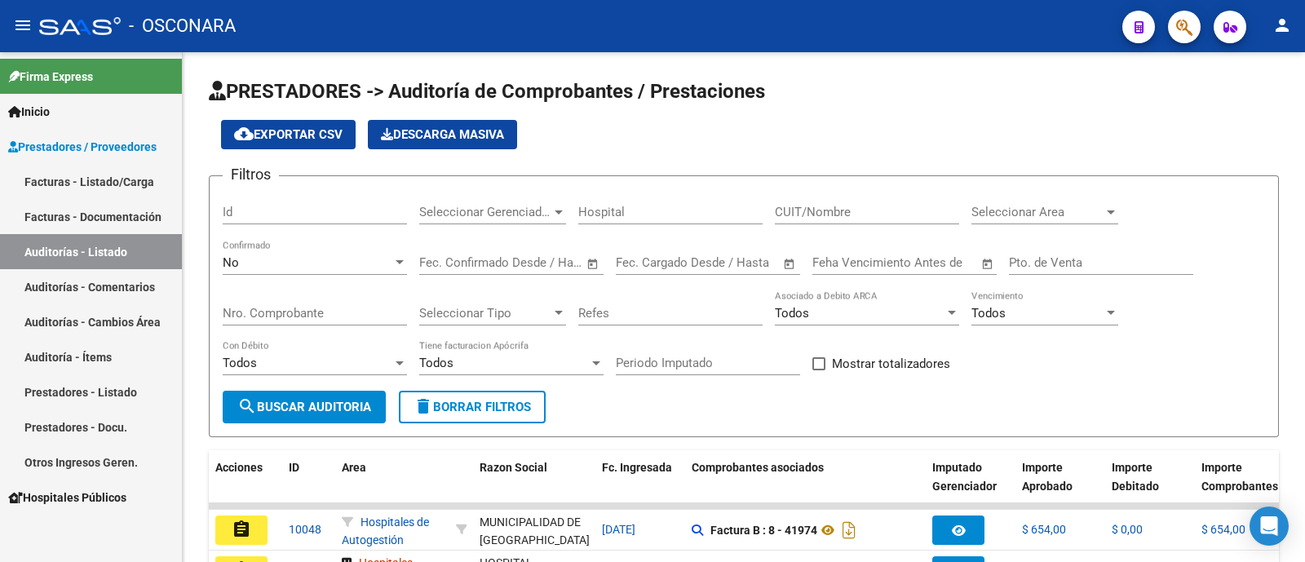
click at [57, 295] on link "Auditorías - Comentarios" at bounding box center [91, 286] width 182 height 35
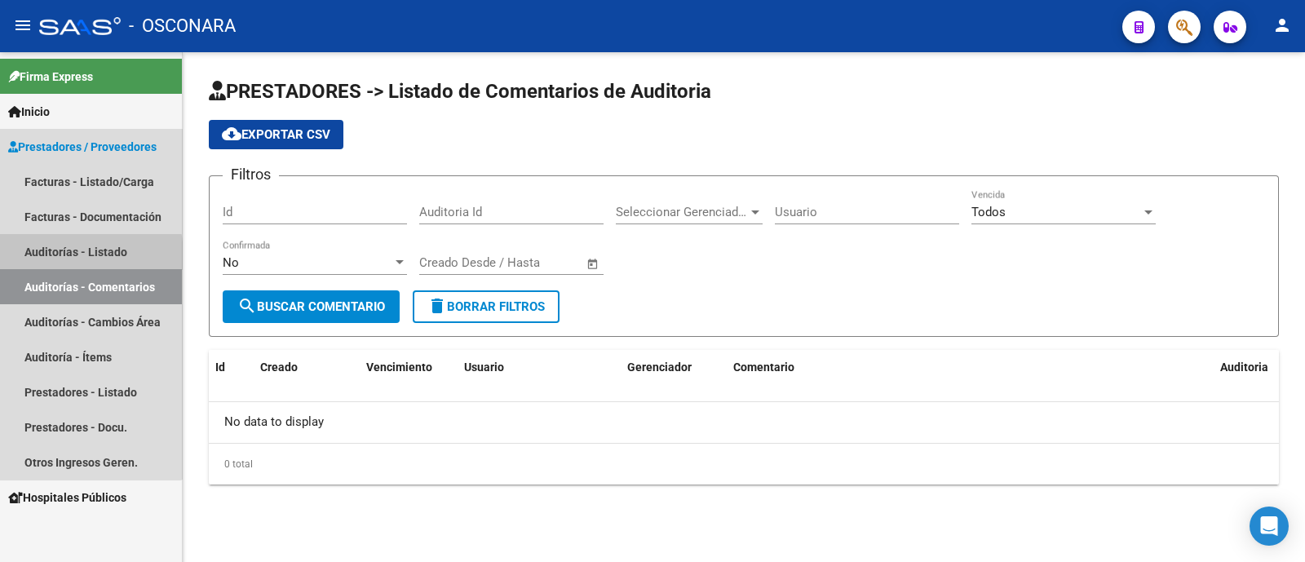
click at [59, 255] on link "Auditorías - Listado" at bounding box center [91, 251] width 182 height 35
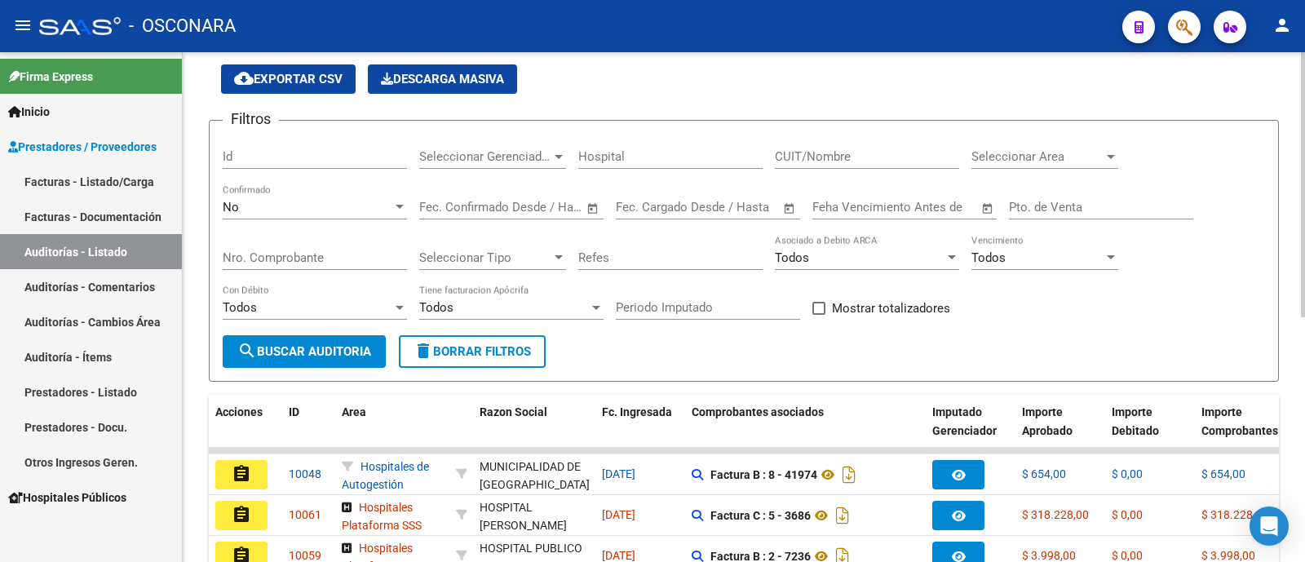
scroll to position [101, 0]
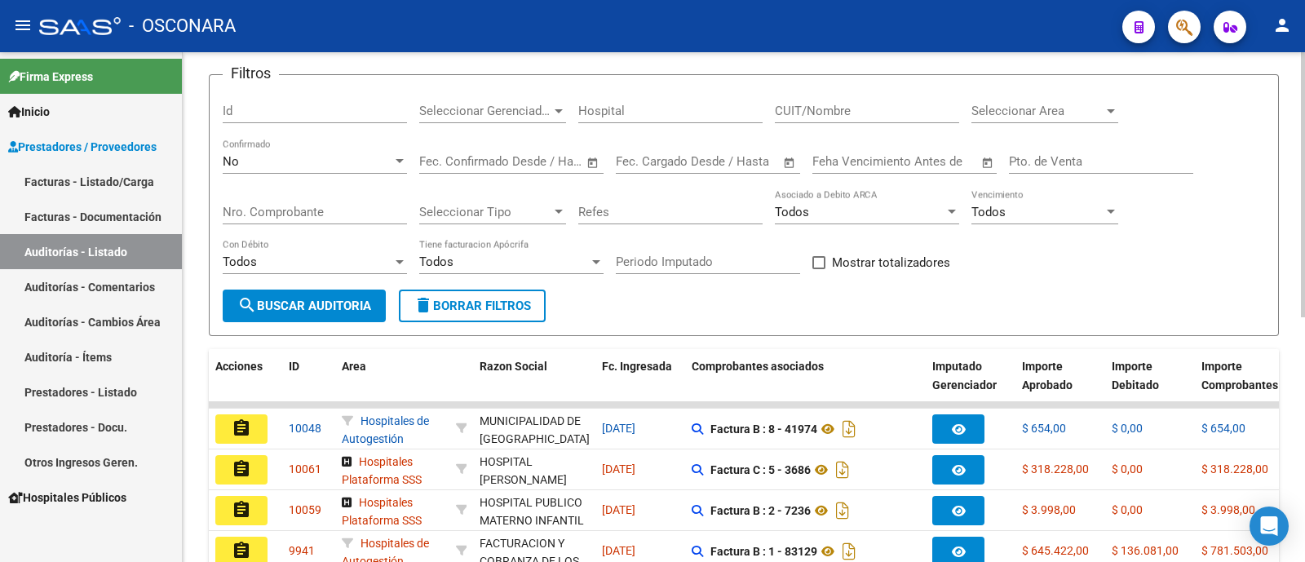
click at [280, 112] on input "Id" at bounding box center [315, 111] width 184 height 15
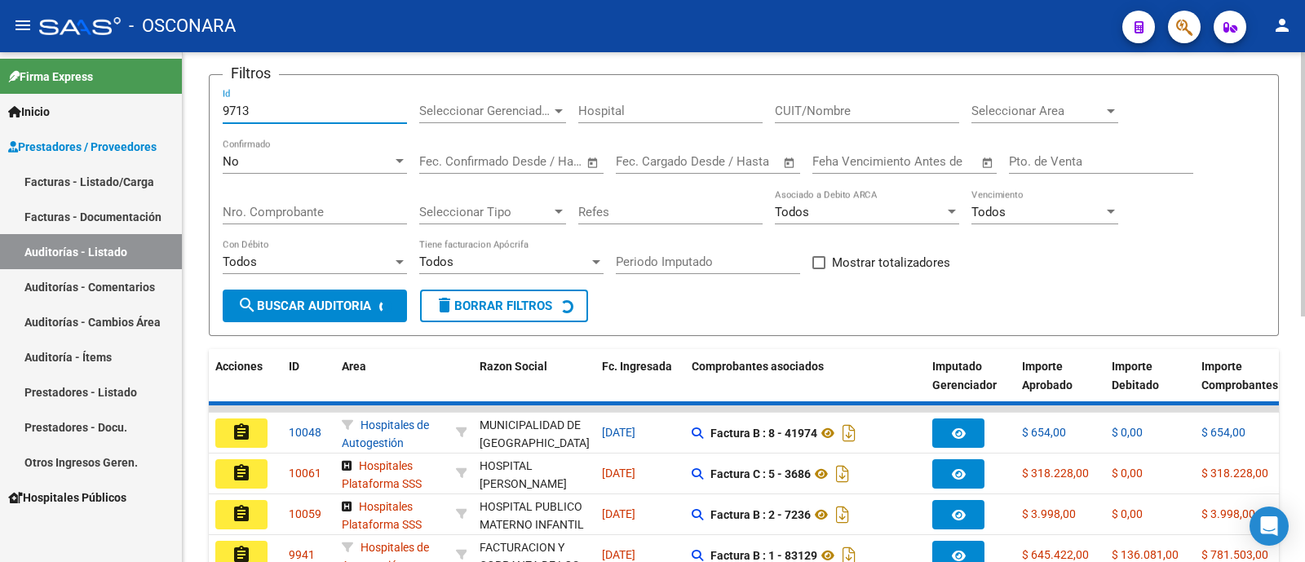
scroll to position [75, 0]
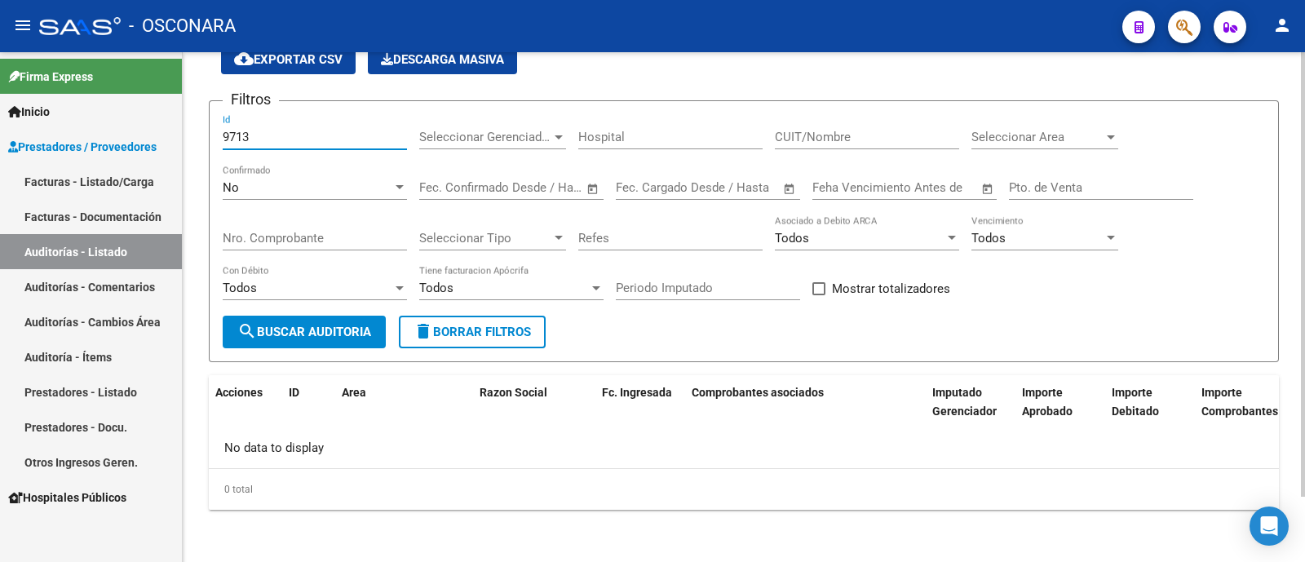
type input "9713"
click at [369, 185] on div "No" at bounding box center [308, 187] width 170 height 15
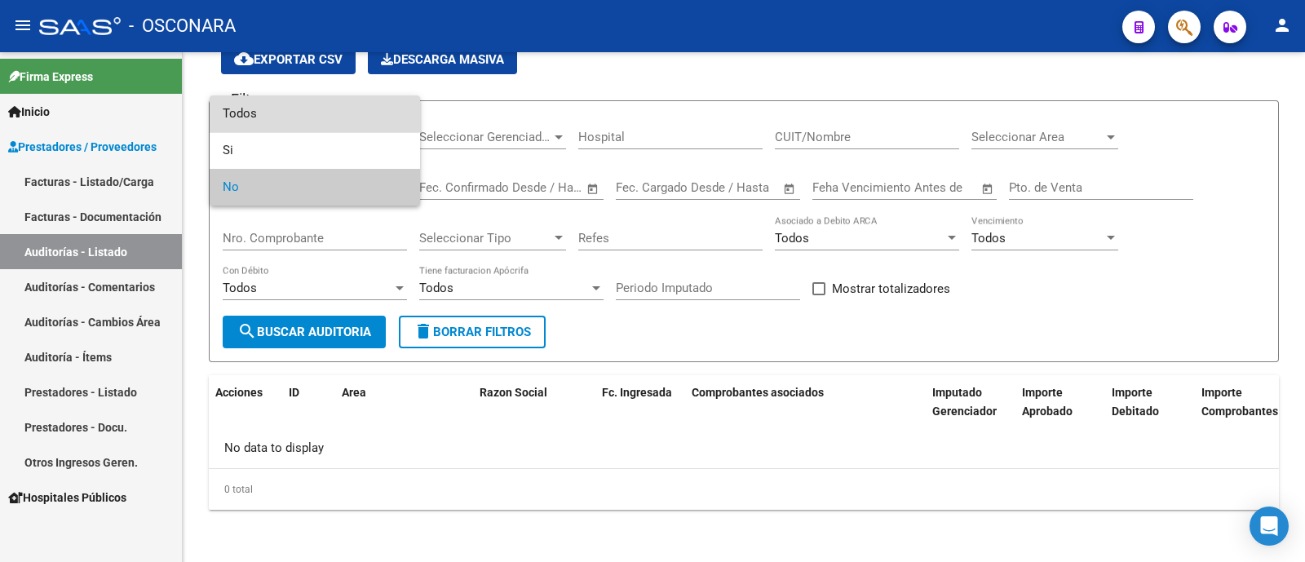
click at [306, 98] on span "Todos" at bounding box center [315, 113] width 184 height 37
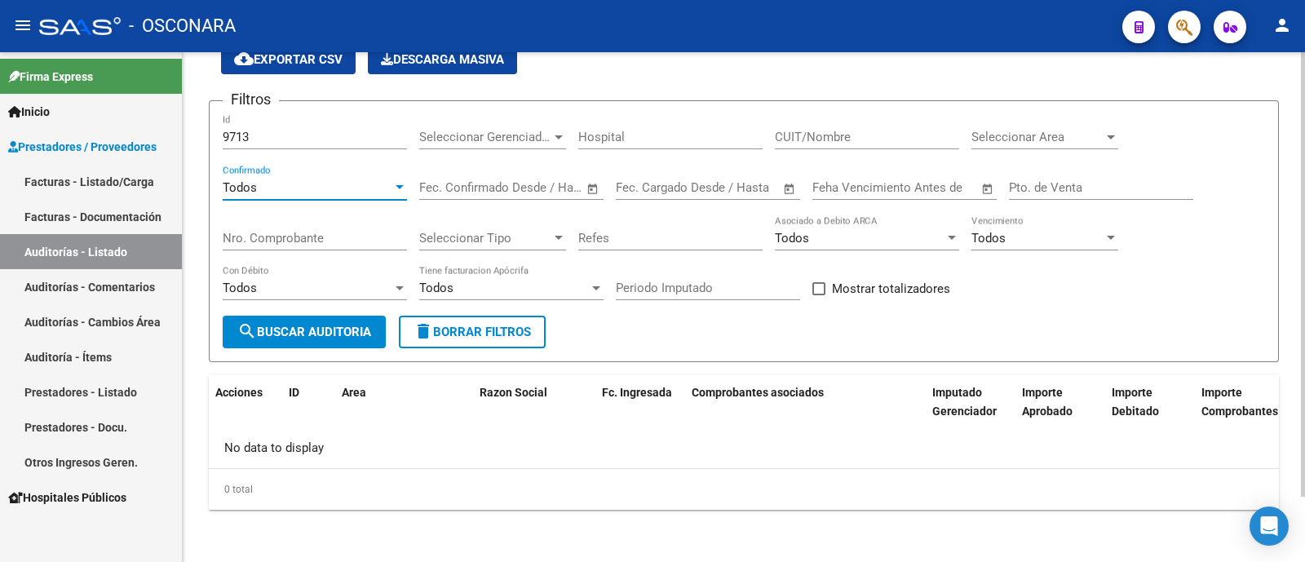
click at [281, 342] on button "search Buscar Auditoria" at bounding box center [304, 332] width 163 height 33
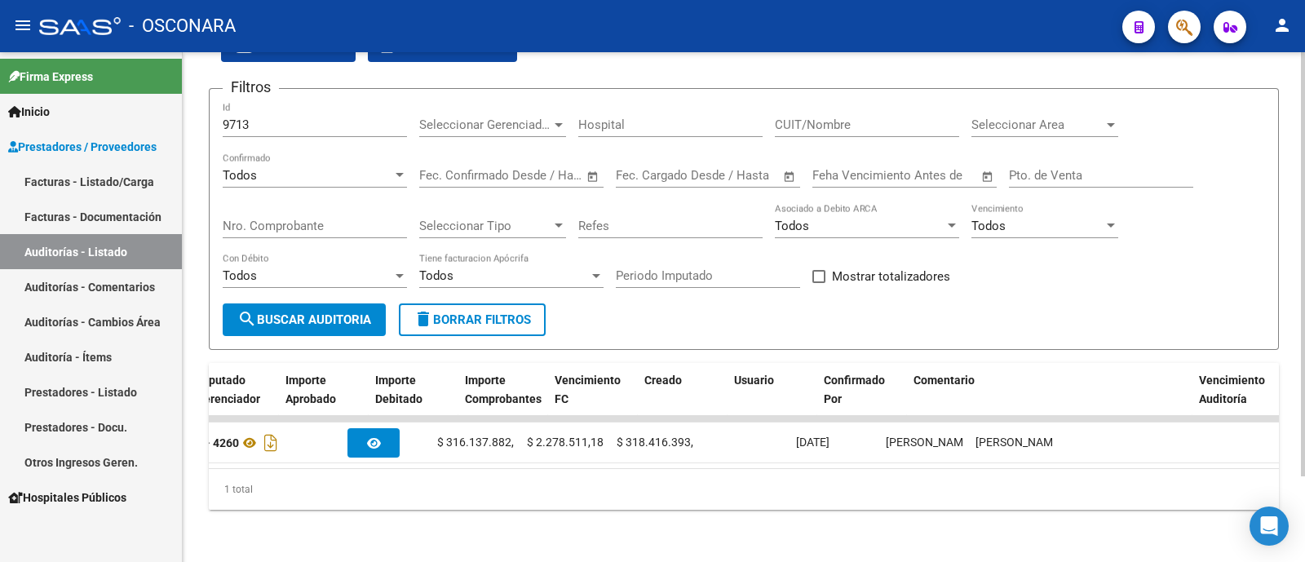
scroll to position [0, 0]
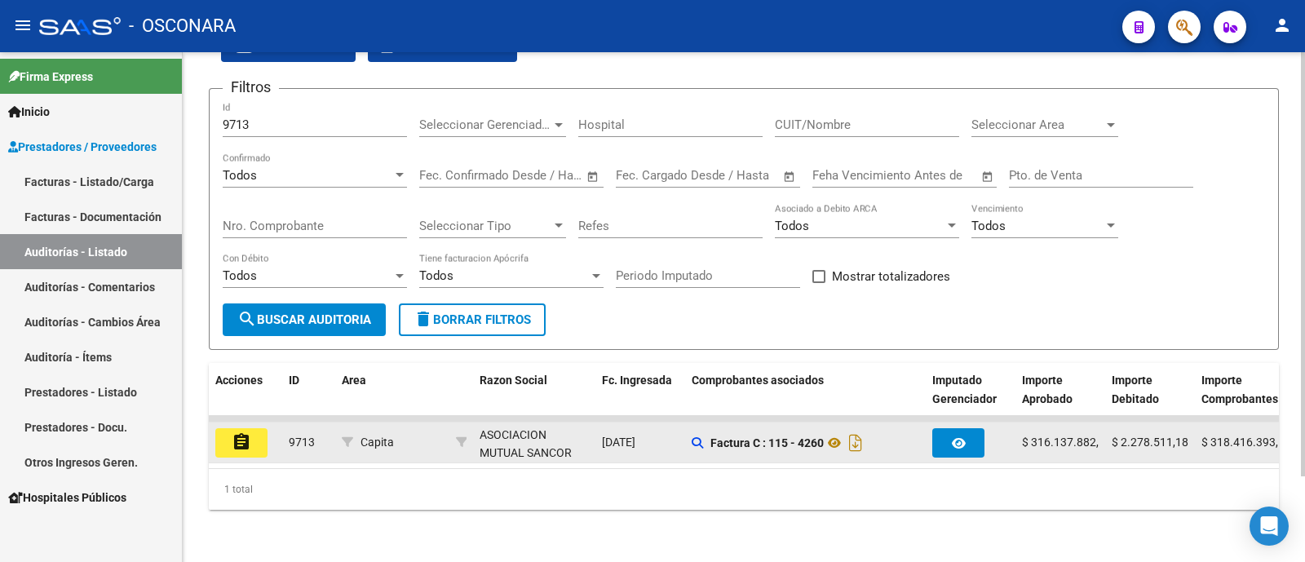
click at [228, 431] on button "assignment" at bounding box center [241, 442] width 52 height 29
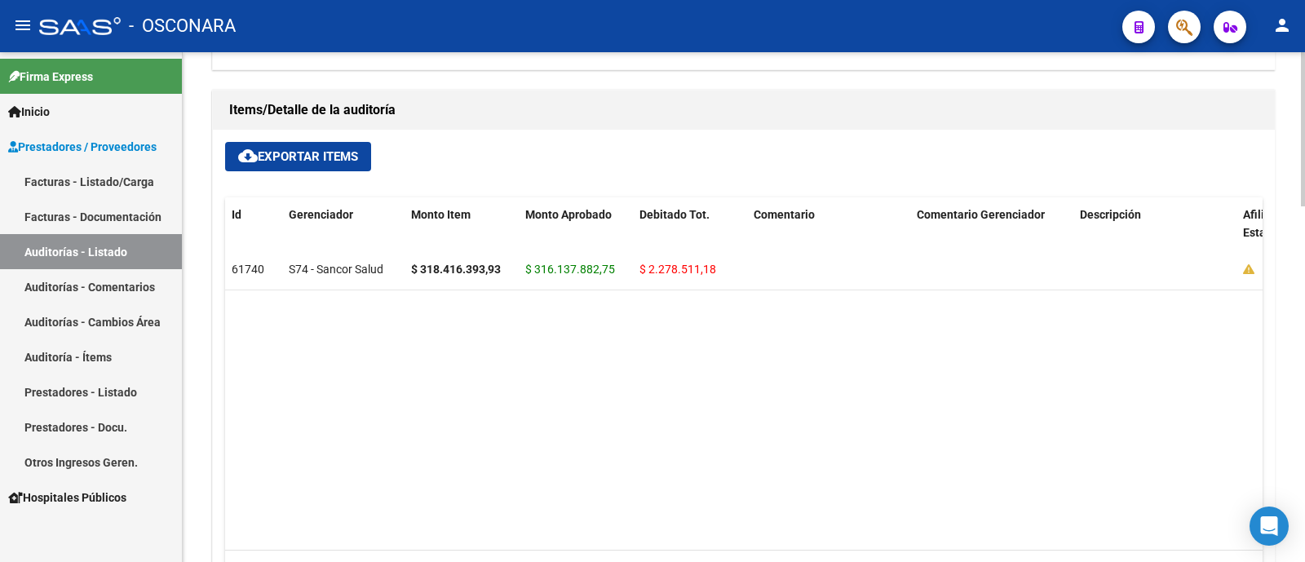
scroll to position [1019, 0]
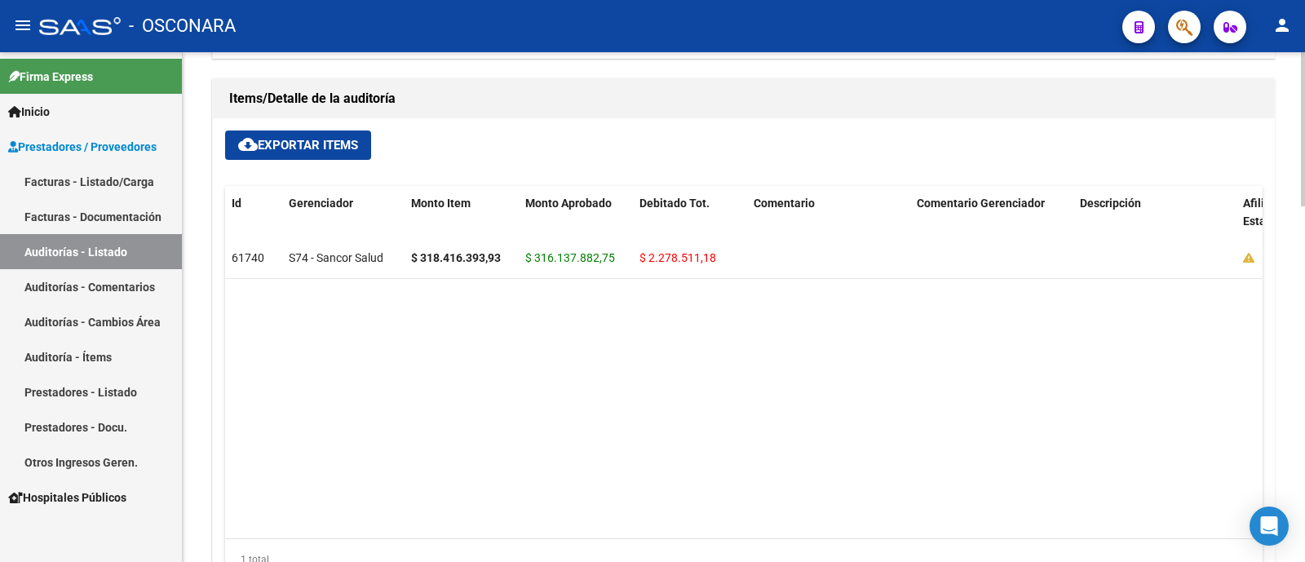
click at [294, 145] on span "cloud_download Exportar Items" at bounding box center [298, 145] width 120 height 15
click at [510, 409] on datatable-body "61740 S74 - Sancor Salud $ 318.416.393,93 $ 316.137.882,75 $ 2.278.511,18 Iara …" at bounding box center [743, 388] width 1037 height 300
